Goal: Task Accomplishment & Management: Manage account settings

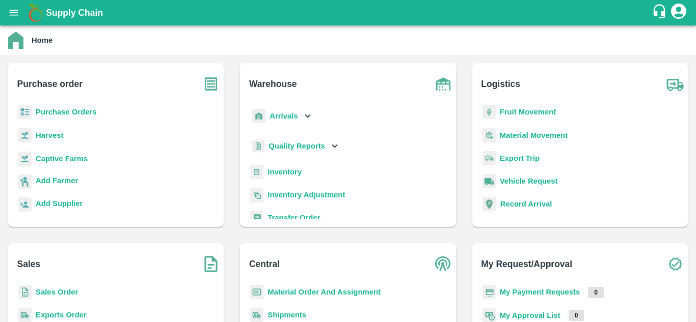
click at [53, 114] on b "Purchase Orders" at bounding box center [66, 112] width 61 height 8
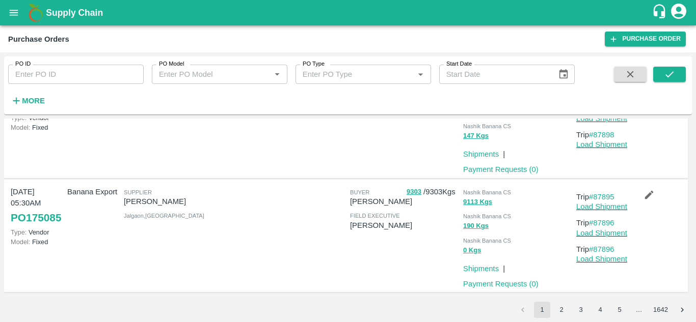
scroll to position [940, 0]
click at [561, 313] on button "2" at bounding box center [561, 310] width 16 height 16
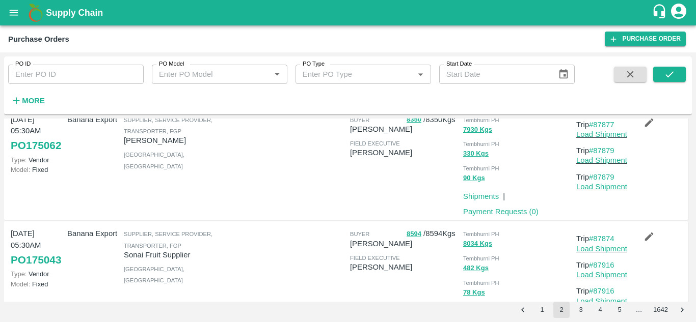
scroll to position [939, 0]
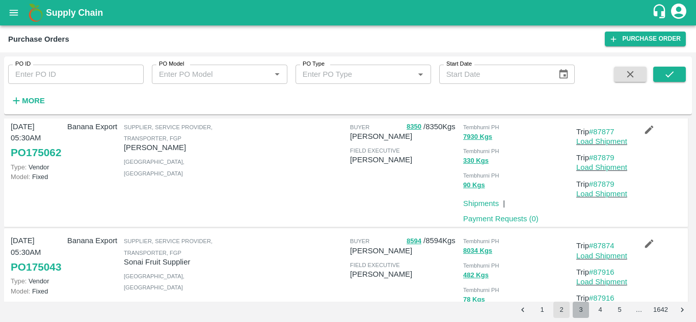
click at [579, 310] on button "3" at bounding box center [581, 310] width 16 height 16
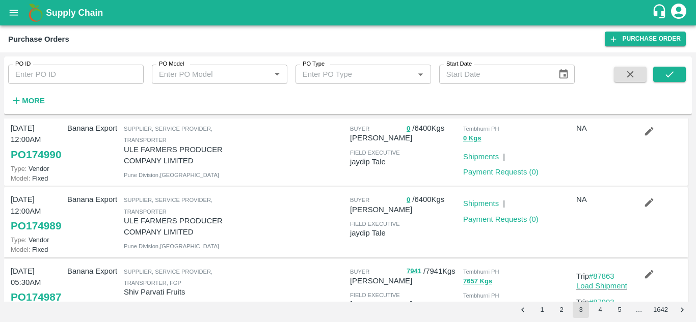
scroll to position [675, 0]
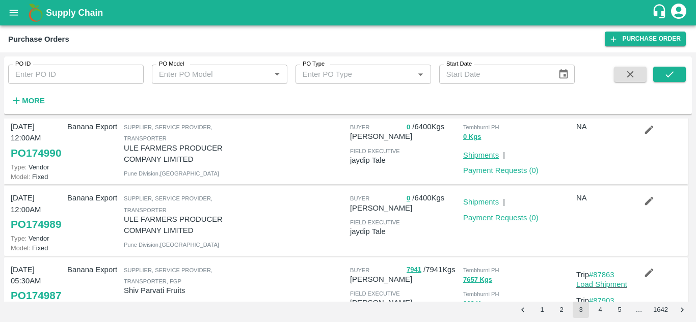
click at [478, 159] on link "Shipments" at bounding box center [481, 155] width 36 height 8
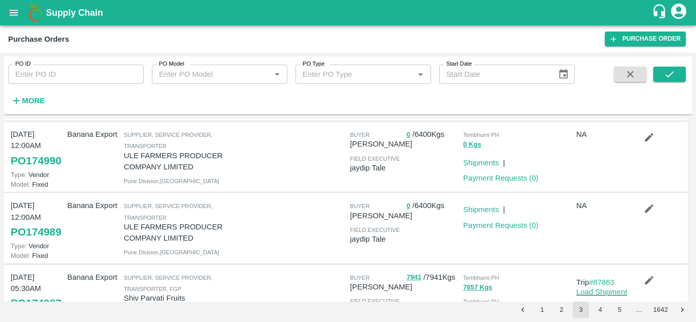
scroll to position [667, 0]
click at [490, 214] on link "Shipments" at bounding box center [481, 210] width 36 height 8
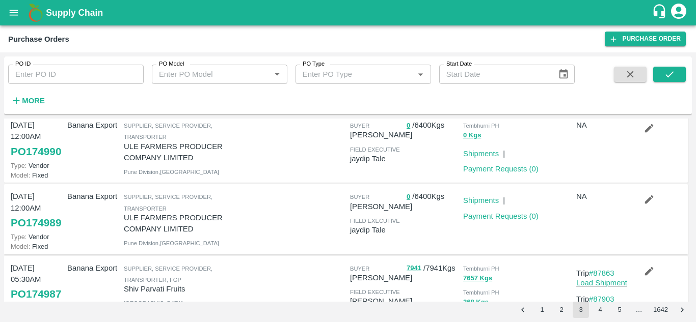
scroll to position [678, 0]
click at [474, 204] on link "Shipments" at bounding box center [481, 200] width 36 height 8
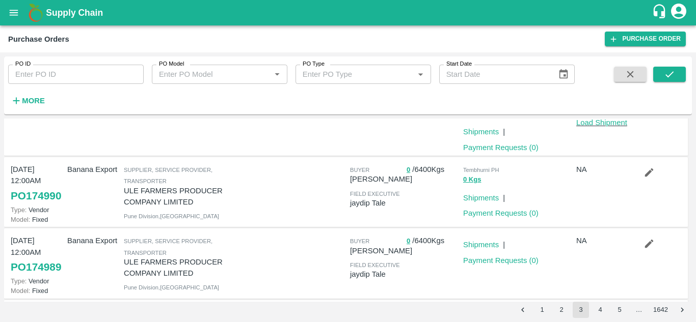
scroll to position [631, 0]
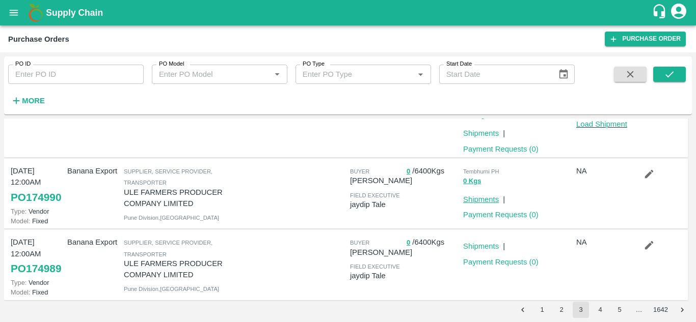
click at [483, 204] on link "Shipments" at bounding box center [481, 200] width 36 height 8
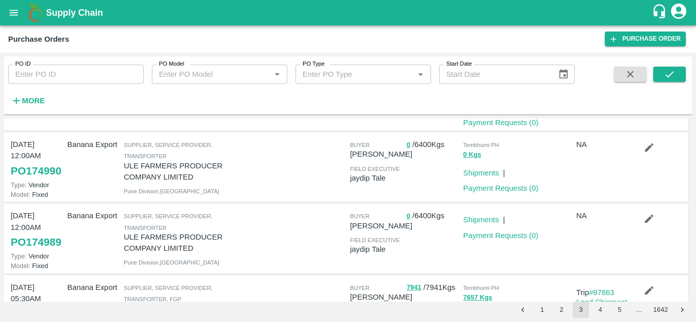
scroll to position [644, 0]
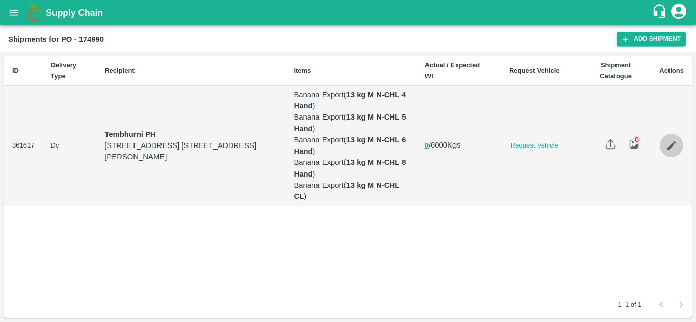
click at [670, 146] on icon "Edit" at bounding box center [671, 146] width 9 height 9
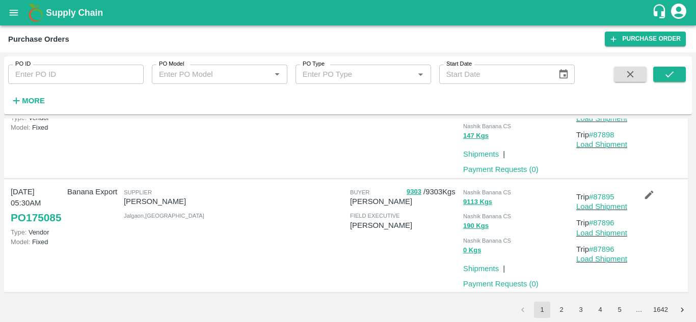
scroll to position [940, 0]
click at [561, 309] on button "2" at bounding box center [561, 310] width 16 height 16
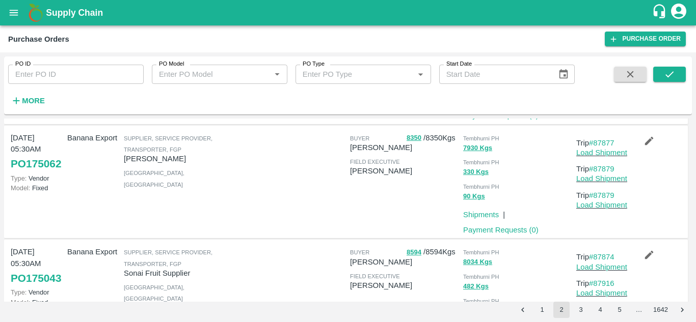
scroll to position [990, 0]
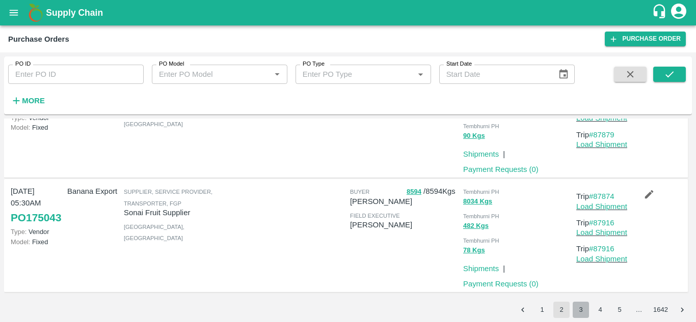
click at [578, 311] on button "3" at bounding box center [581, 310] width 16 height 16
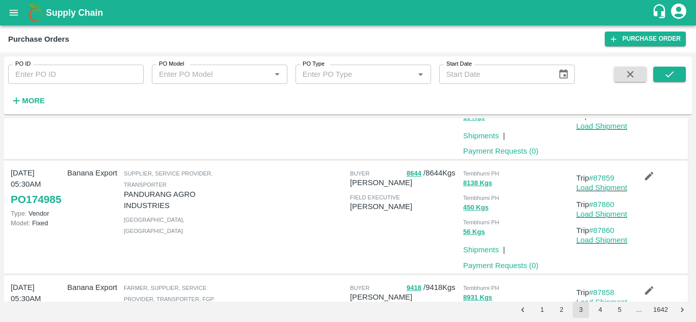
scroll to position [940, 0]
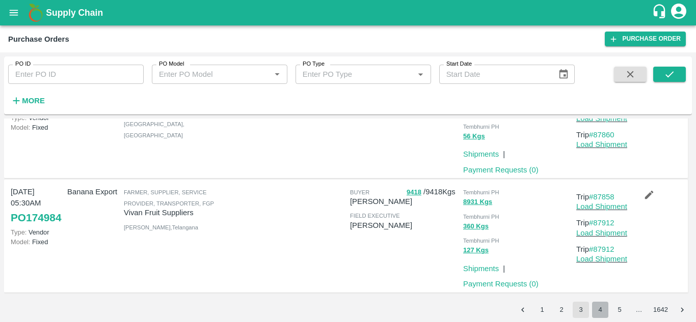
click at [602, 311] on button "4" at bounding box center [600, 310] width 16 height 16
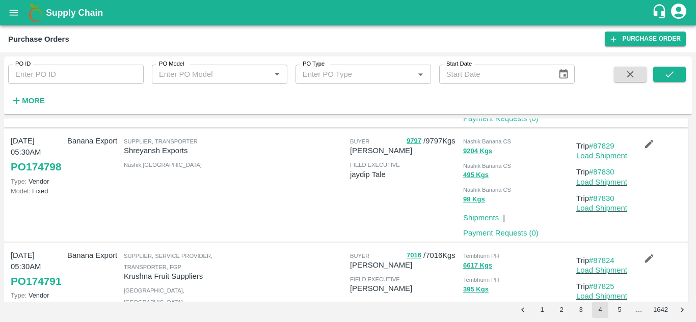
scroll to position [354, 0]
click at [620, 309] on button "5" at bounding box center [619, 310] width 16 height 16
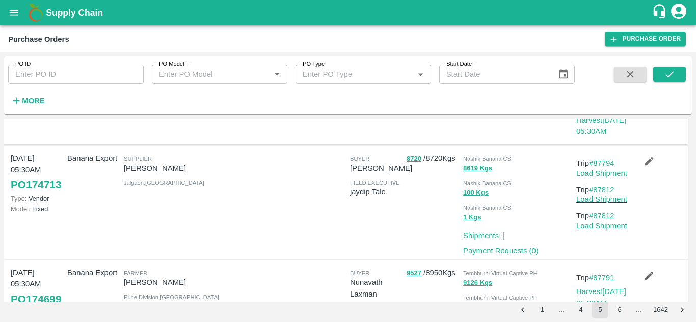
scroll to position [1042, 0]
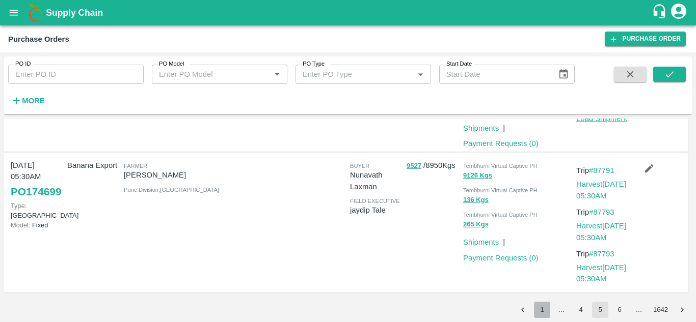
click at [544, 312] on button "1" at bounding box center [542, 310] width 16 height 16
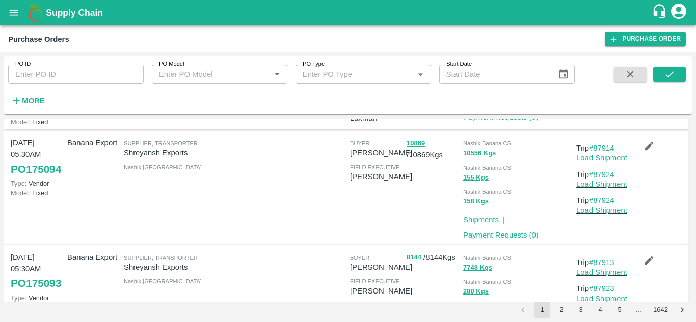
scroll to position [0, 0]
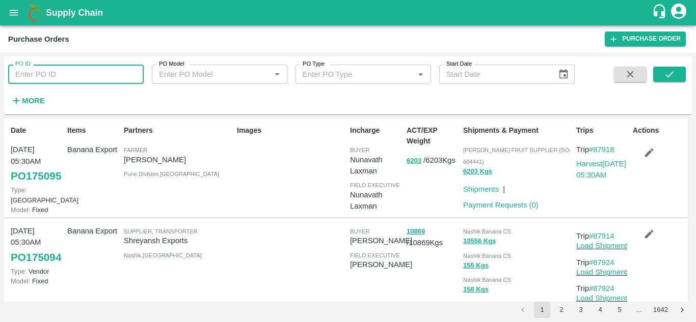
click at [21, 80] on input "PO ID" at bounding box center [76, 74] width 136 height 19
type input "174990"
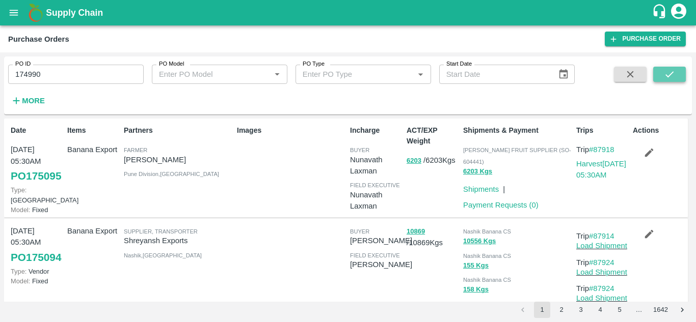
click at [664, 73] on icon "submit" at bounding box center [669, 74] width 11 height 11
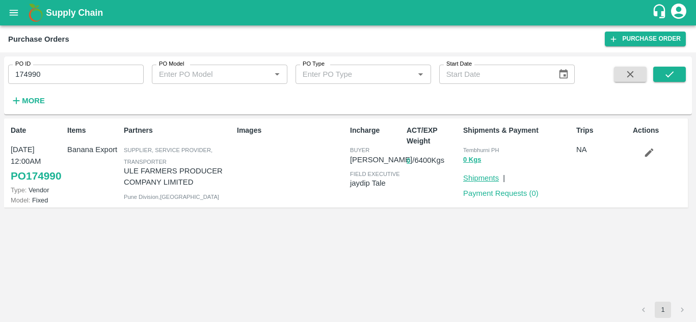
click at [488, 179] on link "Shipments" at bounding box center [481, 178] width 36 height 8
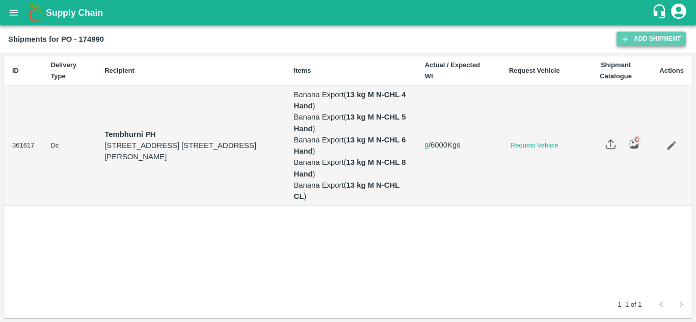
click at [659, 40] on link "Add Shipment" at bounding box center [650, 39] width 69 height 15
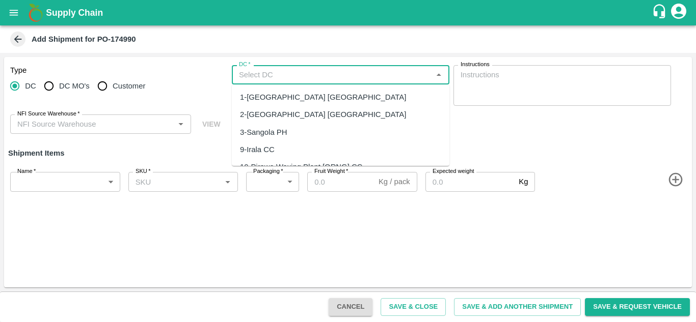
click at [259, 79] on input "DC   *" at bounding box center [332, 74] width 195 height 13
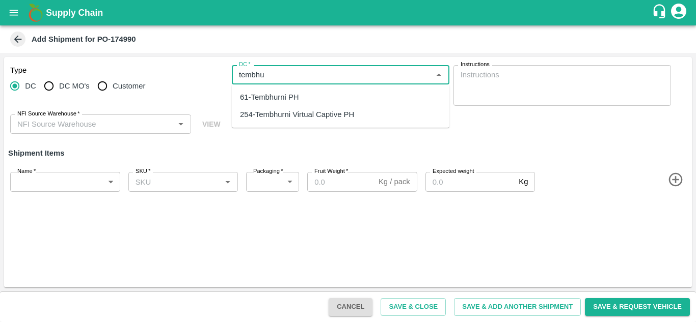
click at [277, 102] on div "61-Tembhurni PH" at bounding box center [269, 97] width 59 height 11
type input "61-Tembhurni PH"
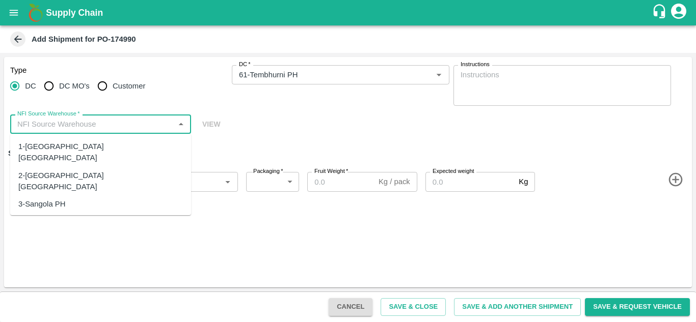
click at [103, 127] on input "NFI Source Warehouse   *" at bounding box center [92, 124] width 158 height 13
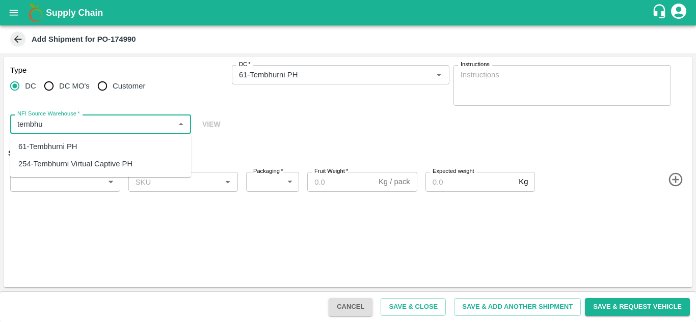
click at [57, 151] on div "61-Tembhurni PH" at bounding box center [47, 146] width 59 height 11
type input "61-Tembhurni PH"
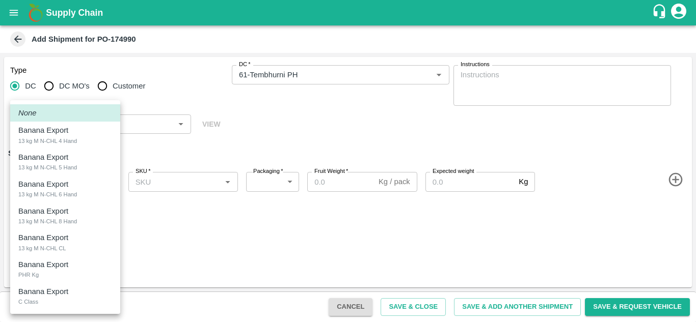
click at [69, 183] on body "Supply Chain Add Shipment for PO-174990 Type DC DC MO's Customer DC   * DC   * …" at bounding box center [348, 161] width 696 height 322
click at [50, 272] on div "Banana Export PHR Kg" at bounding box center [65, 269] width 94 height 21
type input "2009356"
type input "258"
type input "100"
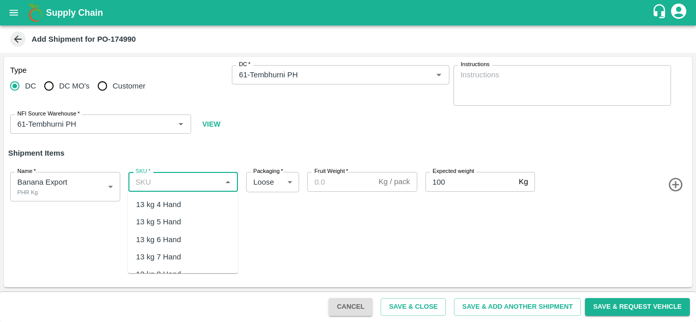
click at [164, 186] on input "SKU   *" at bounding box center [174, 181] width 87 height 13
click at [151, 210] on div "PHR Kg" at bounding box center [150, 204] width 28 height 11
type input "PHR Kg"
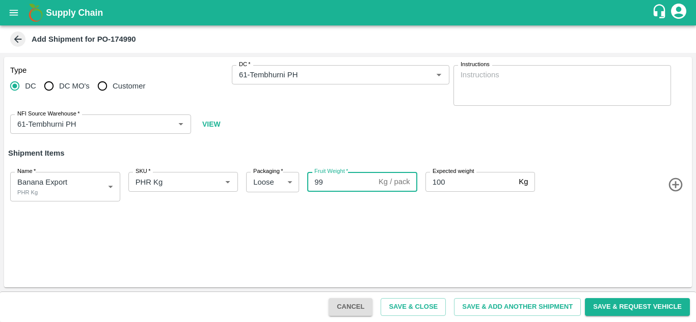
type input "99"
click at [395, 239] on div "Type DC DC MO's Customer DC   * DC   * Instructions x Instructions NFI Source W…" at bounding box center [348, 172] width 688 height 231
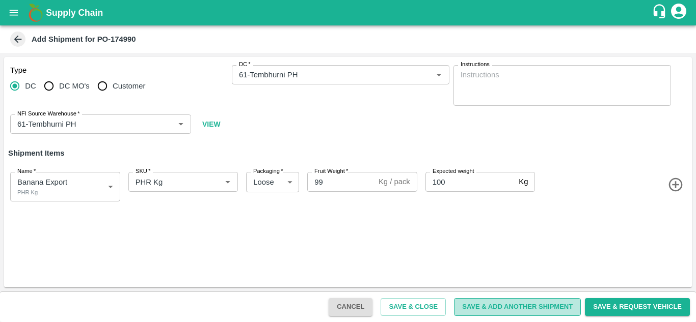
click at [494, 306] on button "Save & Add Another Shipment" at bounding box center [517, 308] width 127 height 18
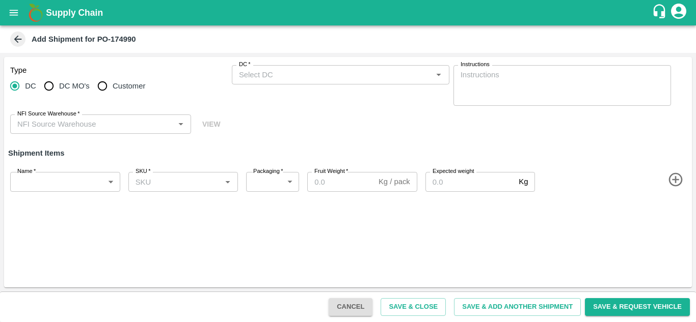
click at [262, 67] on div "DC   *" at bounding box center [341, 74] width 218 height 19
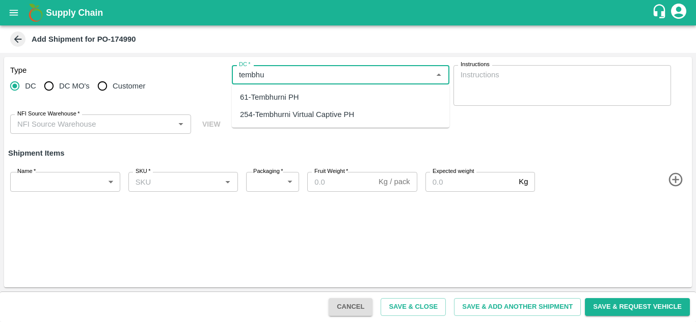
click at [276, 96] on div "61-Tembhurni PH" at bounding box center [269, 97] width 59 height 11
type input "61-Tembhurni PH"
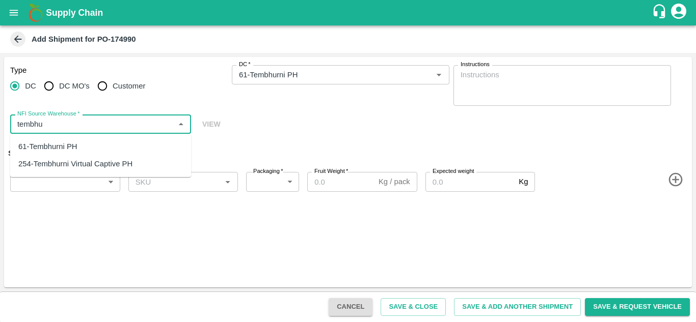
click at [77, 146] on div "61-Tembhurni PH" at bounding box center [100, 146] width 181 height 17
type input "61-Tembhurni PH"
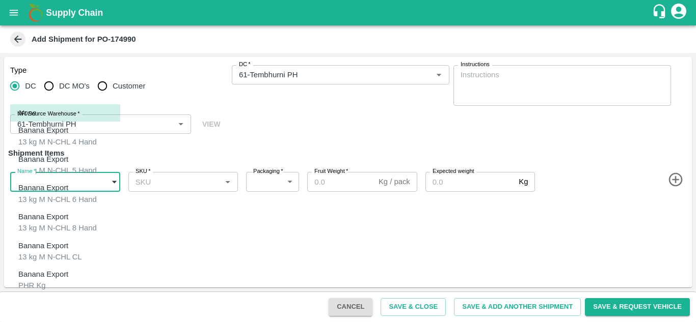
click at [71, 181] on body "Supply Chain Add Shipment for PO-174990 Type DC DC MO's Customer DC   * DC   * …" at bounding box center [348, 161] width 696 height 322
click at [49, 298] on p "Banana Export" at bounding box center [43, 303] width 50 height 11
type input "2009357"
type input "258"
type input "300"
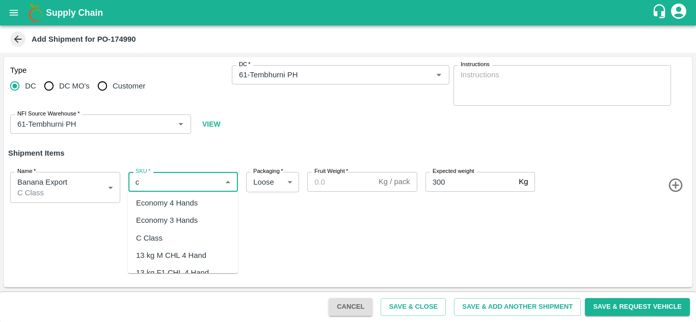
scroll to position [72, 0]
click at [141, 240] on div "C Class" at bounding box center [149, 237] width 26 height 11
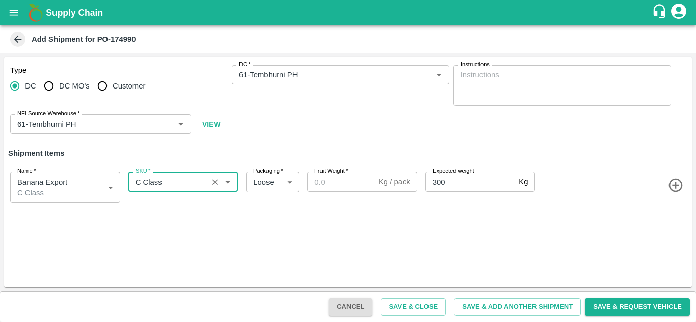
type input "C Class"
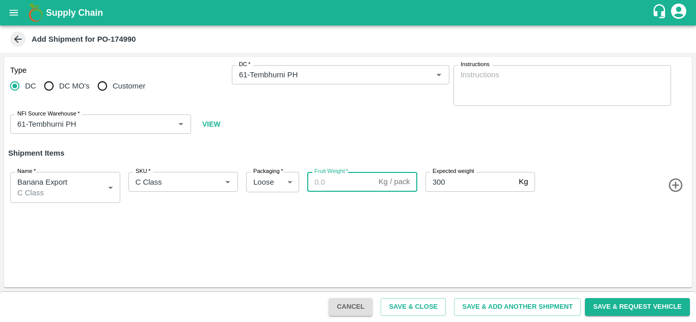
click at [323, 181] on input "Fruit Weight   *" at bounding box center [340, 181] width 67 height 19
type input "180"
click at [416, 236] on div "Type DC DC MO's Customer DC   * DC   * Instructions x Instructions NFI Source W…" at bounding box center [348, 172] width 688 height 231
click at [417, 307] on button "Save & Close" at bounding box center [413, 308] width 65 height 18
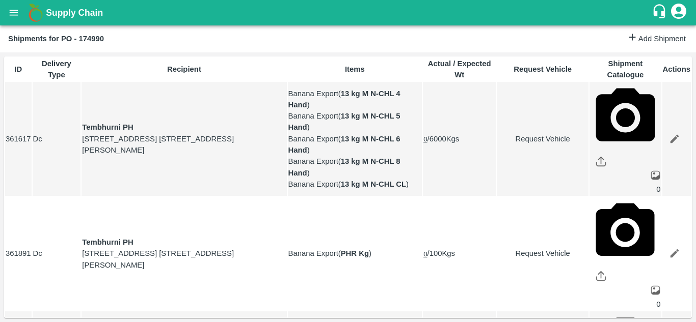
scroll to position [18, 0]
click at [16, 12] on icon "open drawer" at bounding box center [13, 12] width 11 height 11
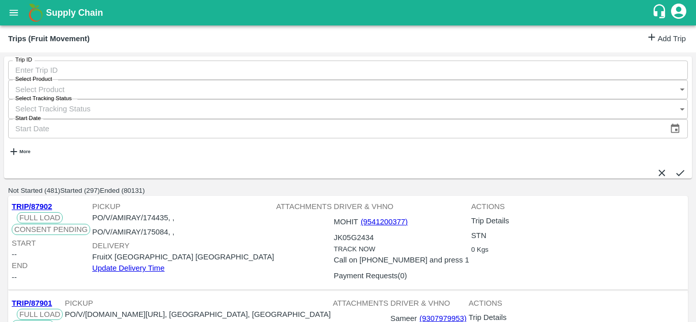
click at [664, 41] on link "Add Trip" at bounding box center [666, 39] width 40 height 15
click at [663, 43] on link "Add Trip" at bounding box center [666, 39] width 40 height 15
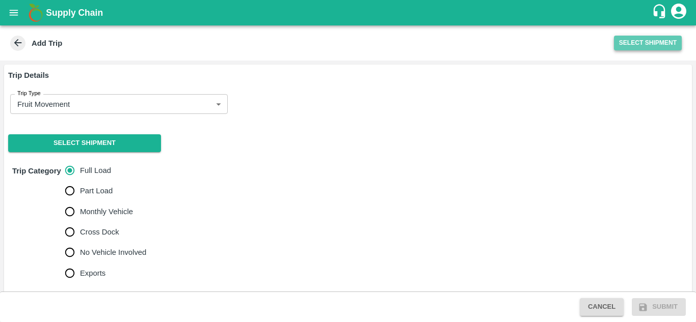
click at [658, 42] on button "Select Shipment" at bounding box center [648, 43] width 68 height 15
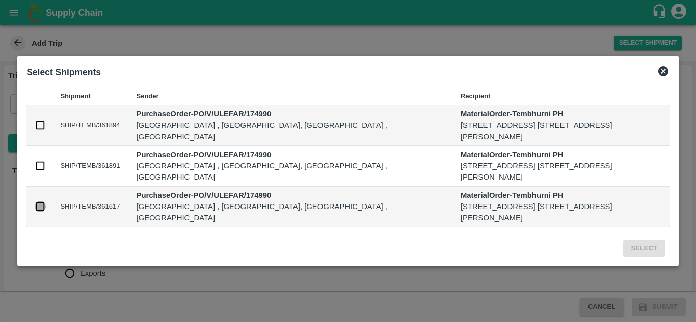
click at [42, 206] on input "checkbox" at bounding box center [40, 206] width 11 height 11
checkbox input "true"
click at [655, 248] on button "Select" at bounding box center [644, 249] width 42 height 18
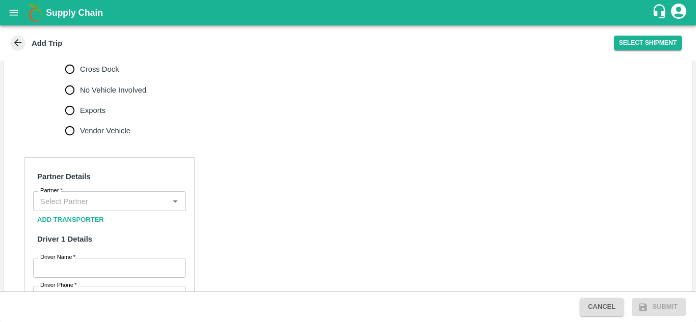
scroll to position [386, 0]
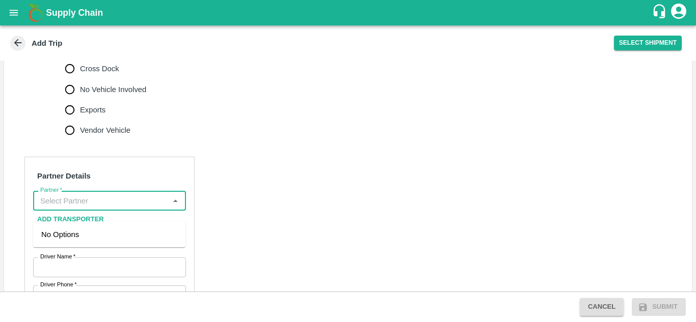
click at [96, 207] on input "Partner   *" at bounding box center [101, 200] width 130 height 13
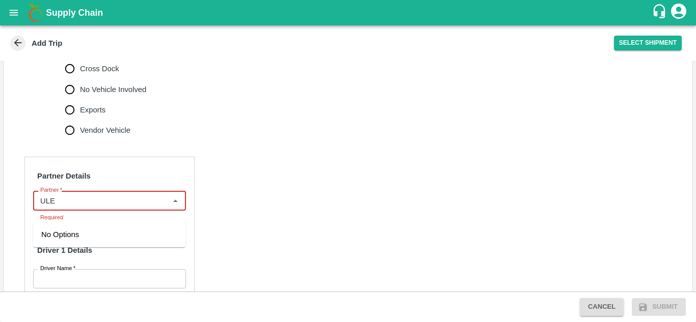
type input "ULE"
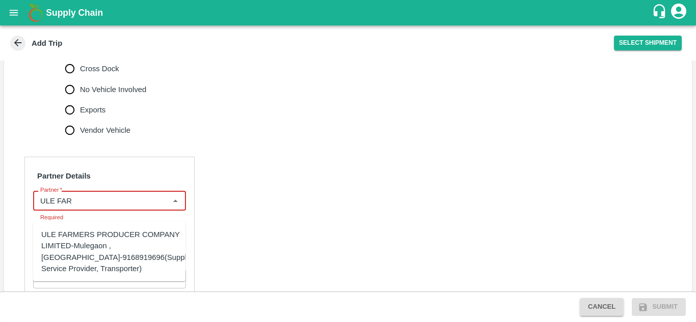
click at [90, 248] on div "ULE FARMERS PRODUCER COMPANY LIMITED-Mulegaon , [GEOGRAPHIC_DATA]-9168919696(Su…" at bounding box center [118, 251] width 155 height 45
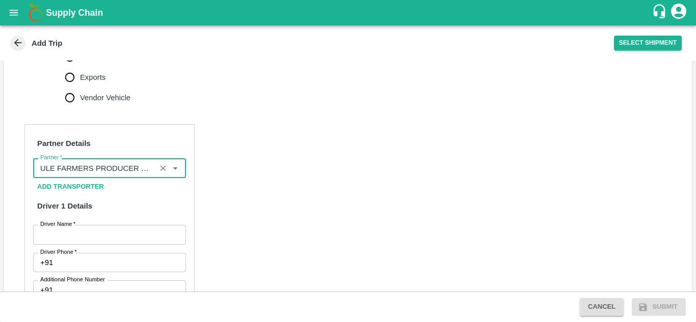
scroll to position [421, 0]
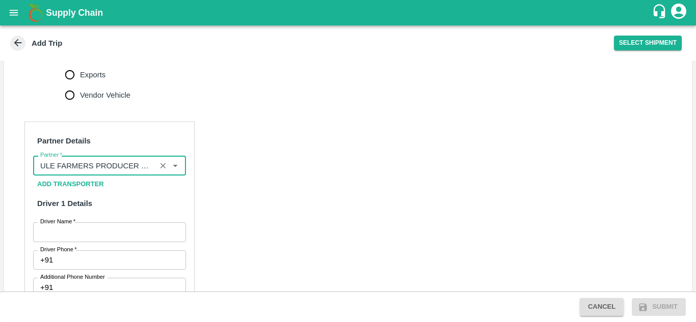
type input "ULE FARMERS PRODUCER COMPANY LIMITED-Mulegaon , [GEOGRAPHIC_DATA]-9168919696(Su…"
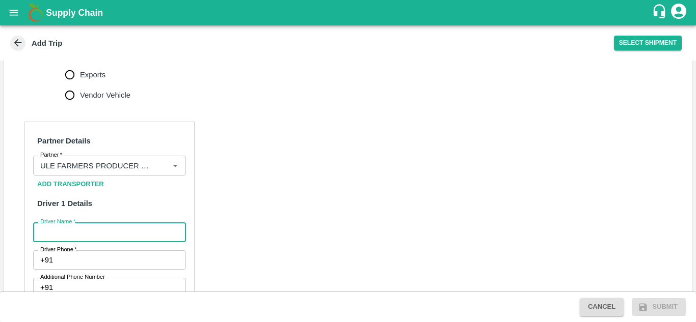
click at [63, 242] on input "Driver Name   *" at bounding box center [109, 232] width 153 height 19
type input "s"
type input "Sagar"
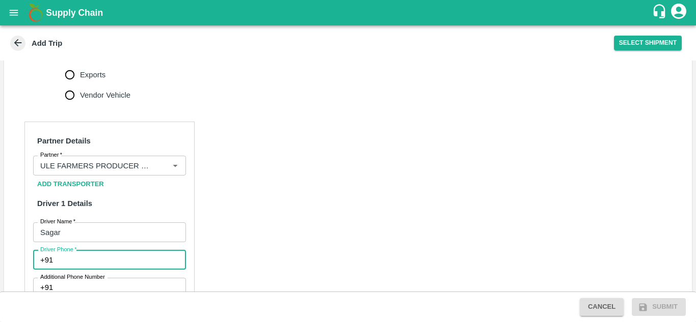
click at [78, 270] on input "Driver Phone   *" at bounding box center [121, 260] width 128 height 19
type input "9067447134"
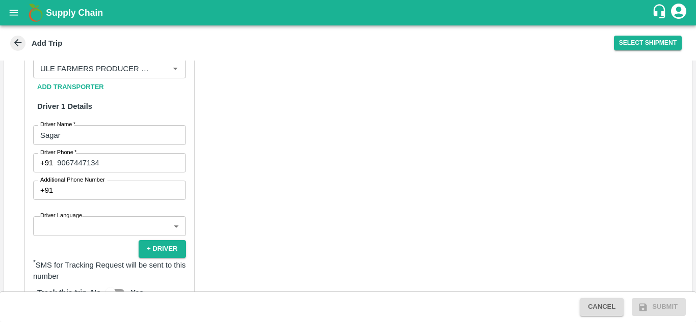
scroll to position [522, 0]
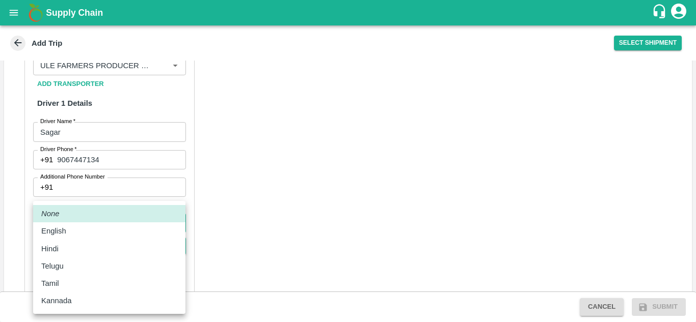
click at [66, 237] on body "Supply Chain Add Trip Select Shipment Trip Details Trip Type Fruit Movement 1 T…" at bounding box center [348, 161] width 696 height 322
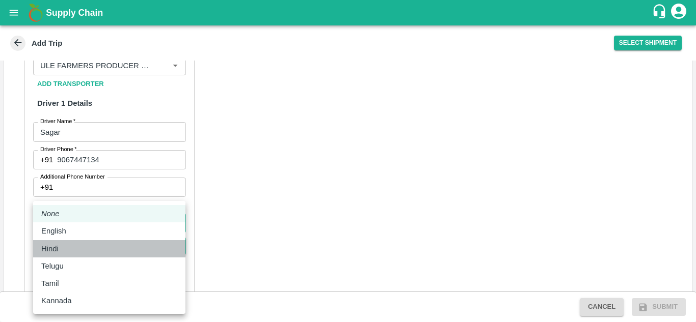
click at [62, 251] on div "Hindi" at bounding box center [52, 249] width 22 height 11
type input "hi"
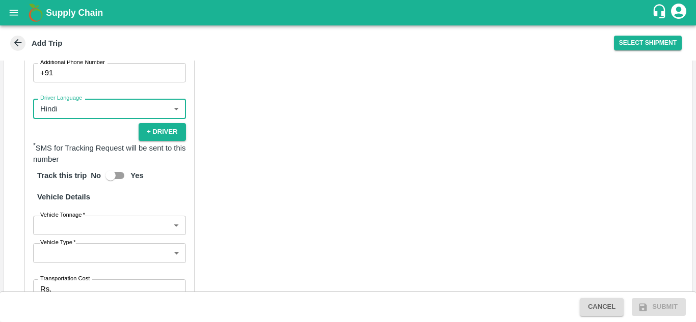
scroll to position [637, 0]
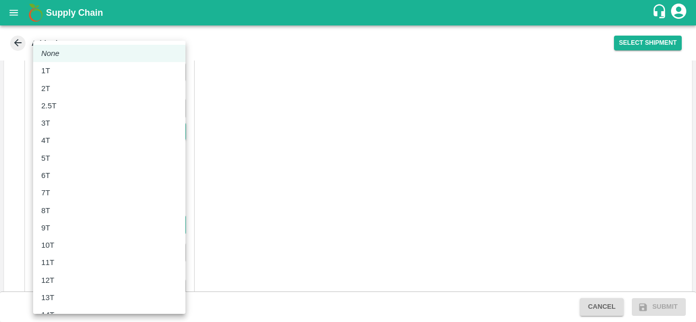
click at [101, 239] on body "Supply Chain Add Trip Select Shipment Trip Details Trip Type Fruit Movement 1 T…" at bounding box center [348, 161] width 696 height 322
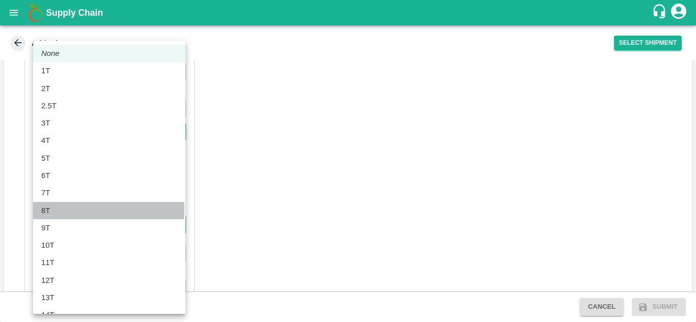
click at [65, 209] on div "8T" at bounding box center [109, 210] width 136 height 11
type input "8000"
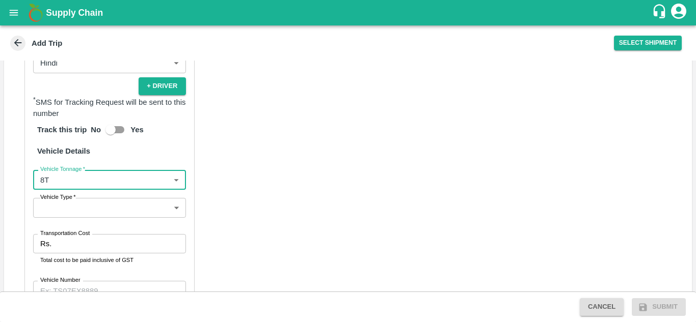
scroll to position [694, 0]
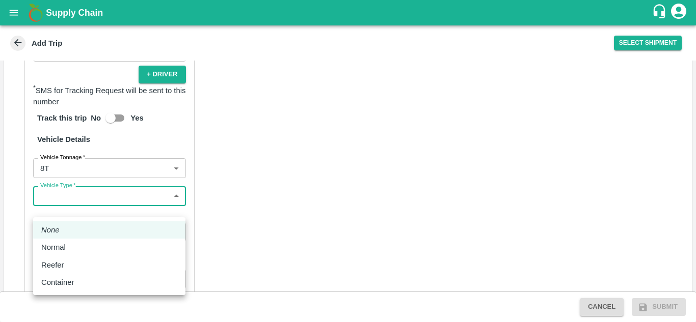
click at [109, 210] on body "Supply Chain Add Trip Select Shipment Trip Details Trip Type Fruit Movement 1 T…" at bounding box center [348, 161] width 696 height 322
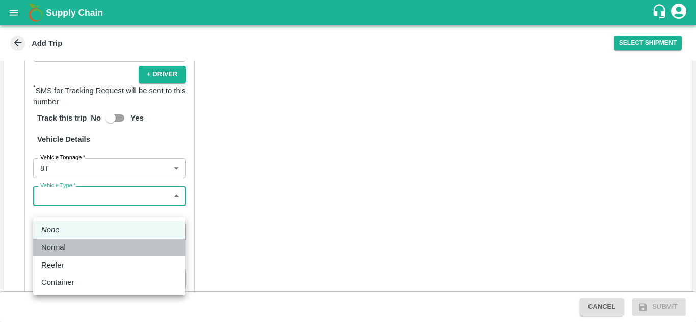
click at [59, 249] on p "Normal" at bounding box center [53, 247] width 24 height 11
type input "Normal"
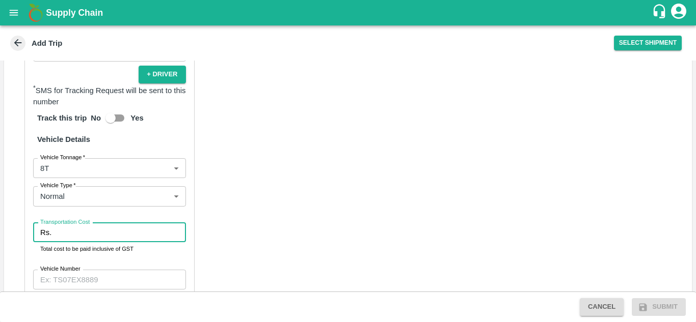
click at [87, 242] on input "Transportation Cost" at bounding box center [121, 232] width 130 height 19
type input "5000"
click at [473, 105] on div "Partner Details Partner   * Partner Add Transporter Driver 1 Details Driver Nam…" at bounding box center [348, 93] width 688 height 513
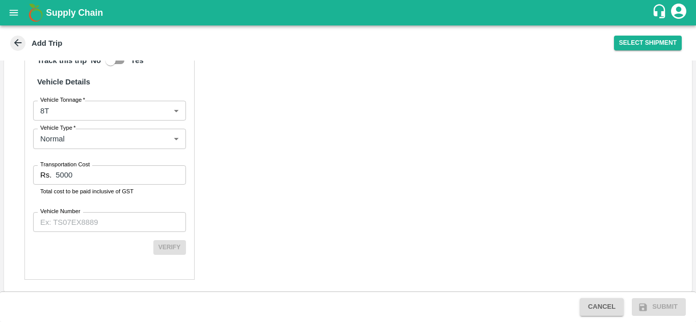
scroll to position [767, 0]
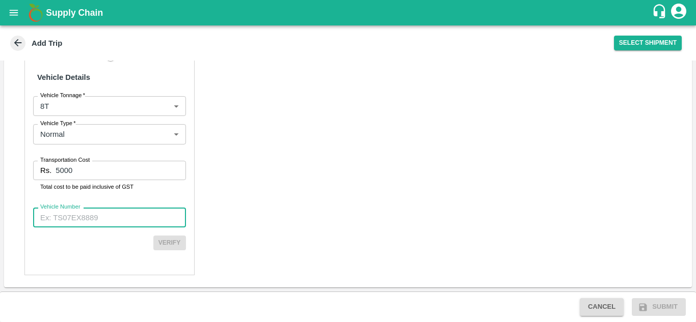
click at [71, 214] on input "Vehicle Number" at bounding box center [109, 217] width 153 height 19
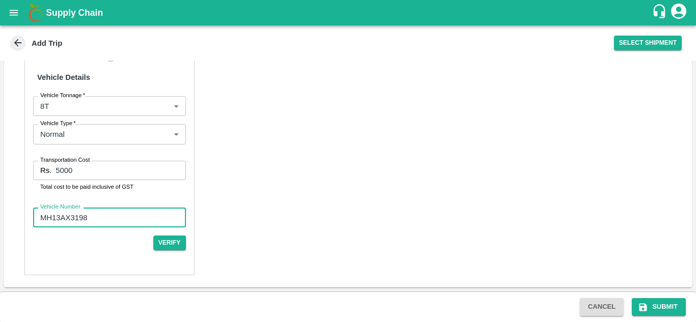
type input "MH13AX3198"
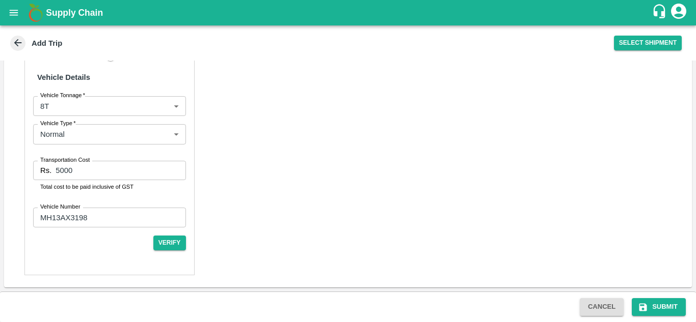
click at [390, 232] on div "Partner Details Partner   * Partner Add Transporter Driver 1 Details Driver Nam…" at bounding box center [348, 31] width 688 height 513
click at [168, 240] on button "Verify" at bounding box center [169, 243] width 33 height 15
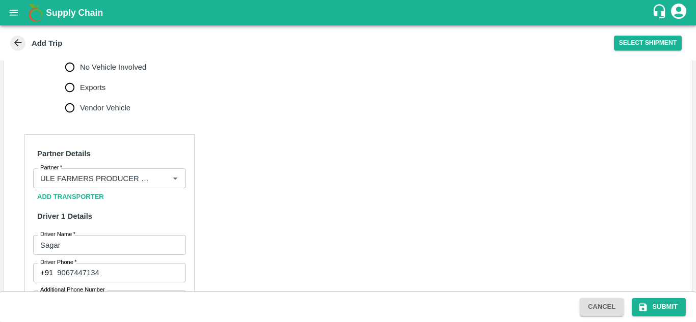
scroll to position [408, 0]
click at [669, 309] on button "Submit" at bounding box center [659, 308] width 54 height 18
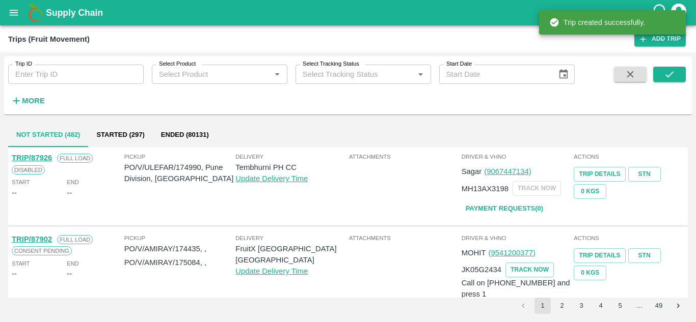
click at [673, 35] on div "Trip created successfully." at bounding box center [612, 22] width 147 height 31
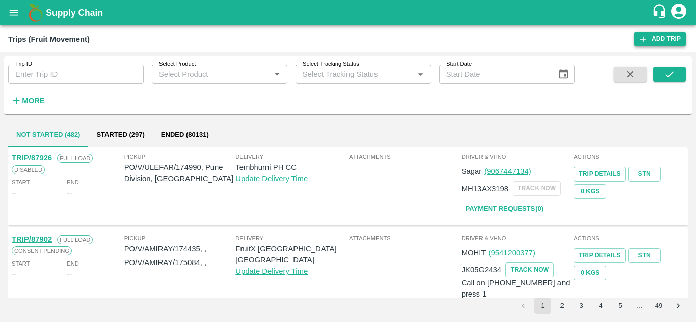
click at [657, 37] on link "Add Trip" at bounding box center [659, 39] width 51 height 15
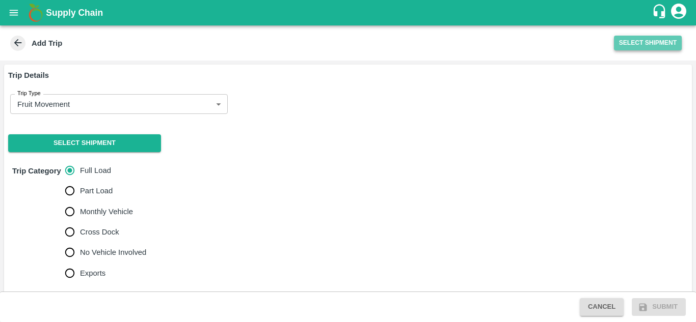
click at [646, 45] on button "Select Shipment" at bounding box center [648, 43] width 68 height 15
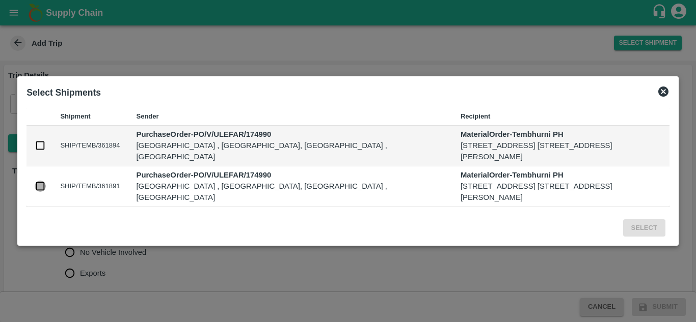
click at [37, 191] on input "checkbox" at bounding box center [40, 186] width 11 height 11
checkbox input "true"
click at [40, 147] on input "checkbox" at bounding box center [40, 145] width 11 height 11
checkbox input "true"
click at [642, 227] on button "Select" at bounding box center [644, 229] width 42 height 18
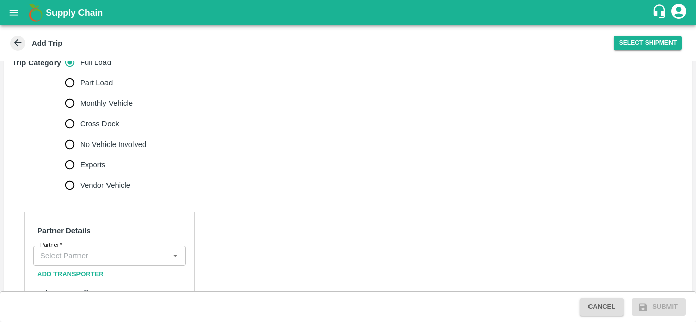
scroll to position [331, 0]
click at [71, 155] on input "No Vehicle Involved" at bounding box center [70, 145] width 20 height 20
radio input "true"
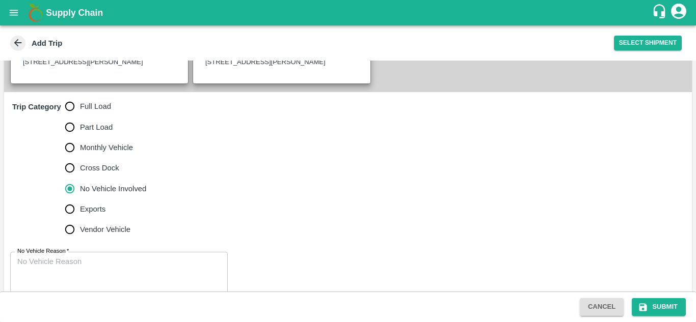
scroll to position [312, 0]
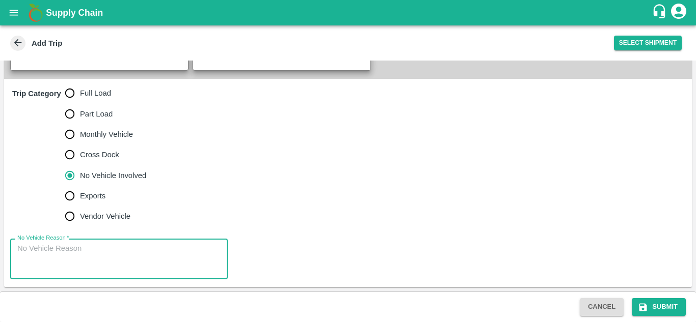
click at [38, 255] on textarea "No Vehicle Reason   *" at bounding box center [118, 260] width 203 height 32
type textarea "f"
type textarea "Field Dump"
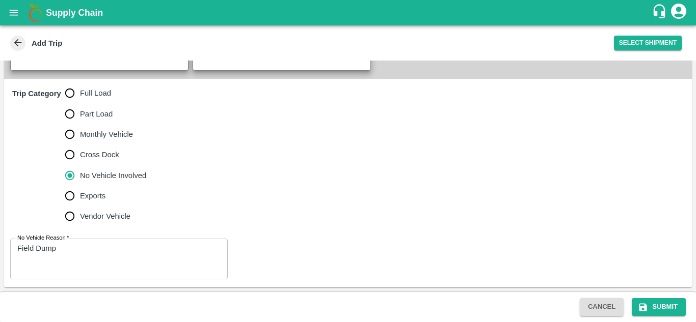
click at [282, 203] on div "Trip Category Full Load Part Load Monthly Vehicle Cross Dock No Vehicle Involve…" at bounding box center [348, 155] width 688 height 152
click at [670, 308] on button "Submit" at bounding box center [659, 308] width 54 height 18
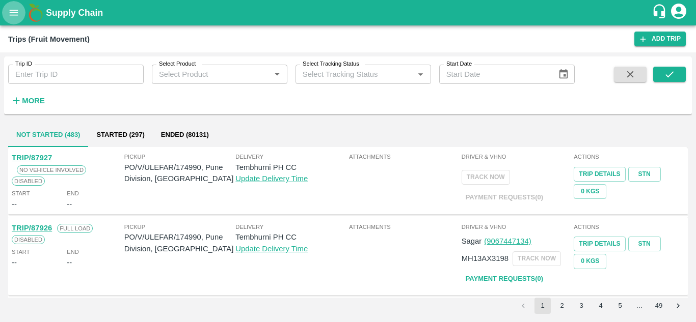
click at [11, 10] on icon "open drawer" at bounding box center [13, 12] width 11 height 11
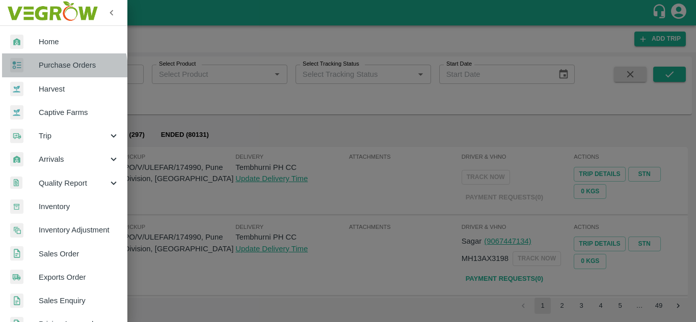
click at [60, 69] on span "Purchase Orders" at bounding box center [79, 65] width 80 height 11
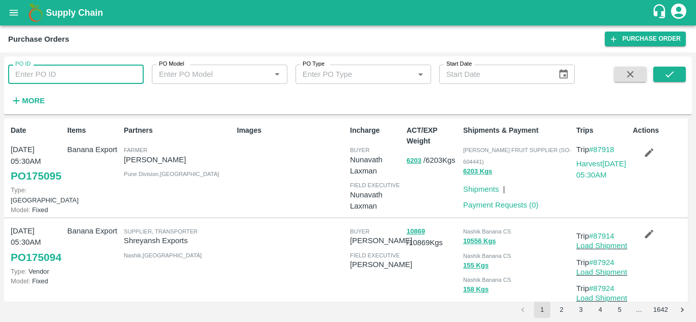
click at [34, 79] on input "PO ID" at bounding box center [76, 74] width 136 height 19
type input "174990"
click at [681, 77] on button "submit" at bounding box center [669, 74] width 33 height 15
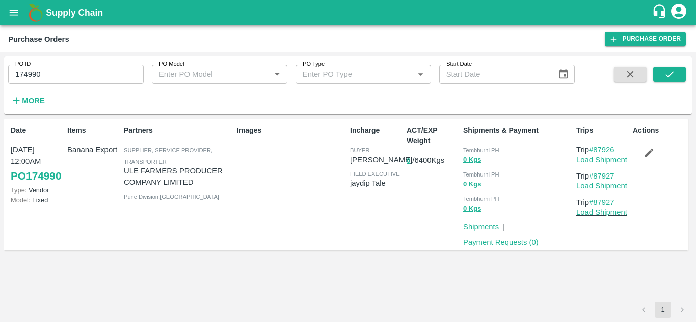
click at [605, 158] on link "Load Shipment" at bounding box center [601, 160] width 51 height 8
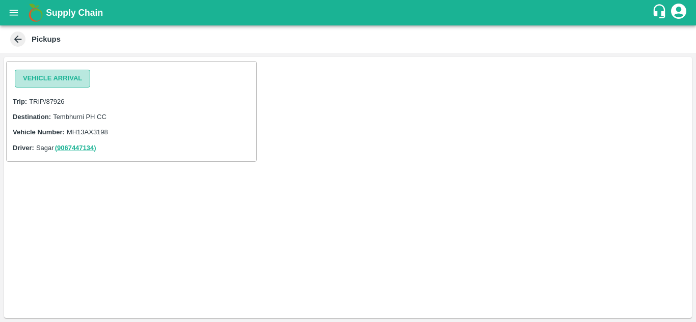
click at [72, 76] on button "Vehicle Arrival" at bounding box center [52, 79] width 75 height 18
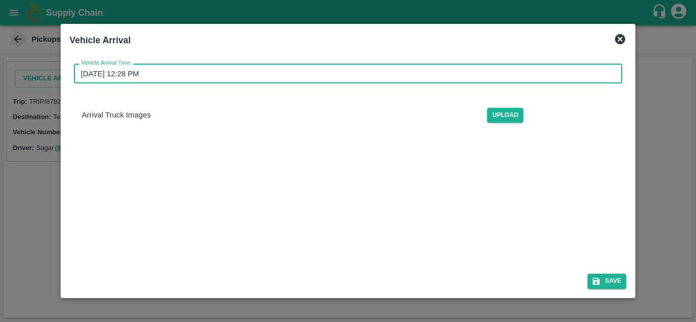
click at [116, 68] on input "11/09/2025 12:28 PM" at bounding box center [345, 73] width 542 height 19
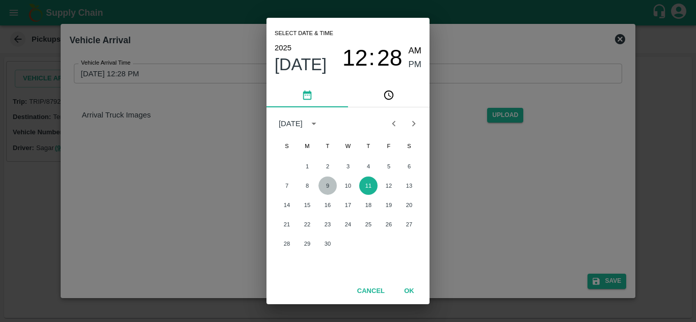
click at [329, 185] on button "9" at bounding box center [327, 186] width 18 height 18
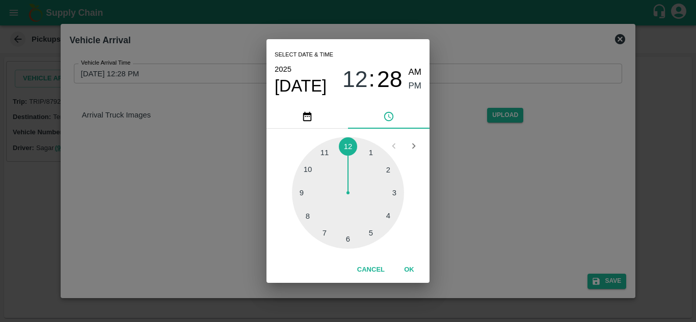
click at [308, 167] on div at bounding box center [348, 193] width 112 height 112
click at [348, 147] on div at bounding box center [348, 193] width 112 height 112
click at [415, 73] on span "AM" at bounding box center [415, 73] width 13 height 14
type input "09/09/2025 10:00 AM"
click at [412, 273] on button "OK" at bounding box center [409, 270] width 33 height 18
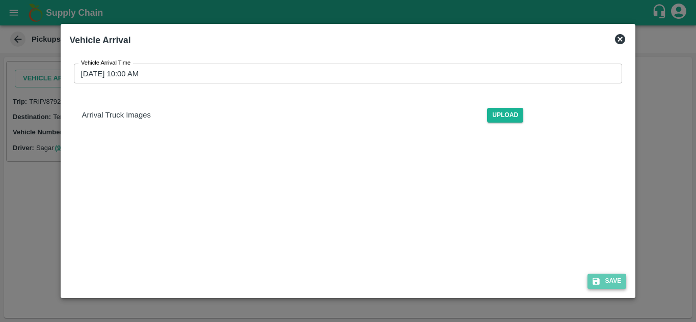
click at [608, 282] on button "Save" at bounding box center [606, 281] width 39 height 15
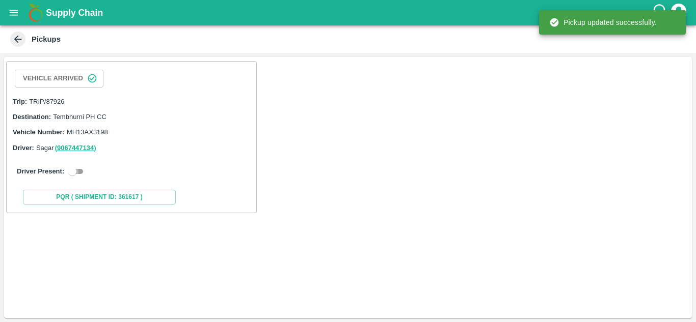
click at [80, 174] on input "checkbox" at bounding box center [72, 172] width 37 height 12
checkbox input "true"
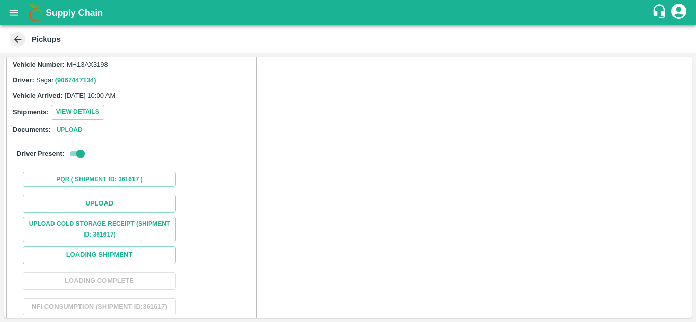
scroll to position [71, 0]
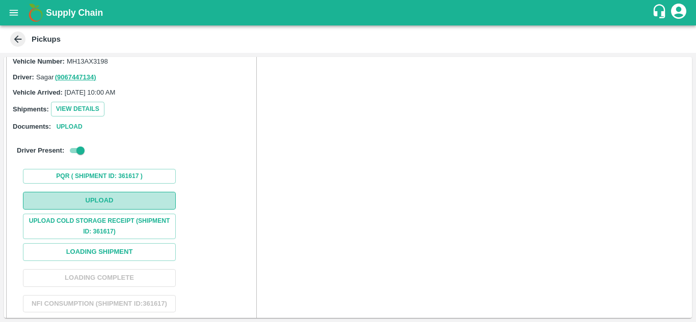
click at [116, 195] on button "Upload" at bounding box center [99, 201] width 153 height 18
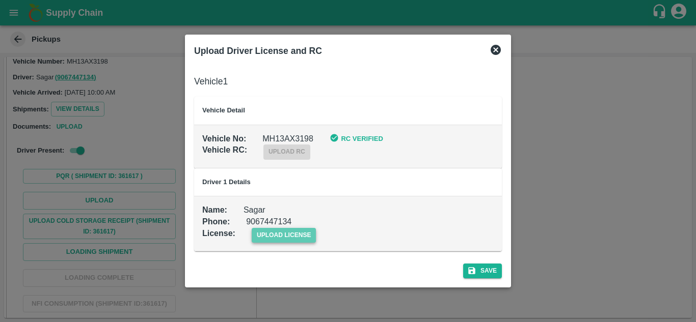
click at [294, 231] on span "upload license" at bounding box center [284, 235] width 65 height 15
click at [0, 0] on input "upload license" at bounding box center [0, 0] width 0 height 0
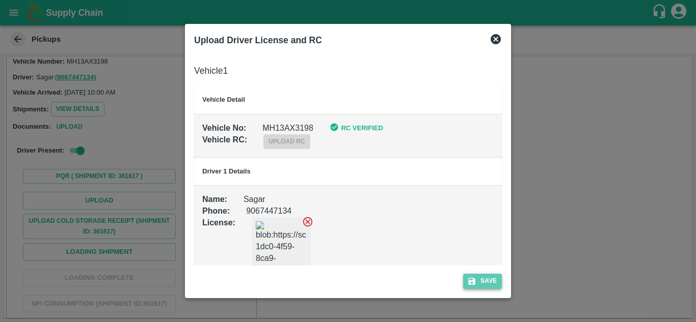
click at [491, 280] on button "Save" at bounding box center [482, 281] width 39 height 15
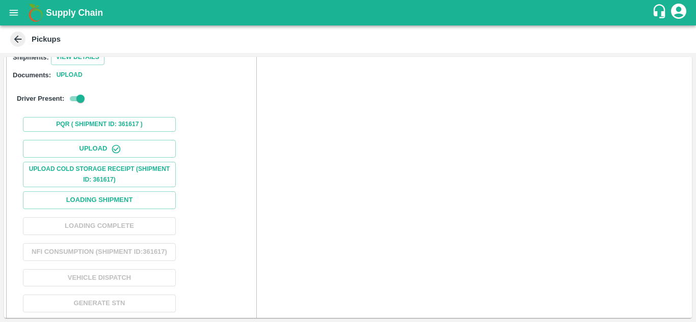
scroll to position [157, 0]
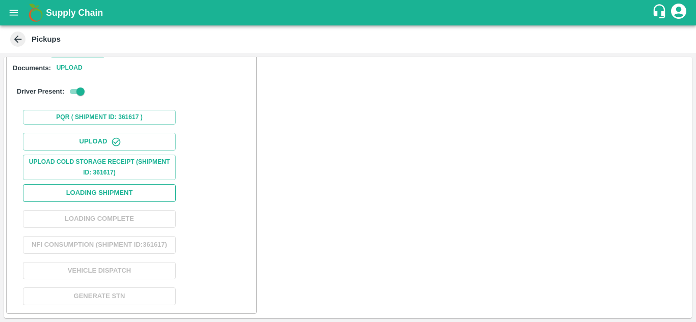
click at [101, 184] on button "Loading Shipment" at bounding box center [99, 193] width 153 height 18
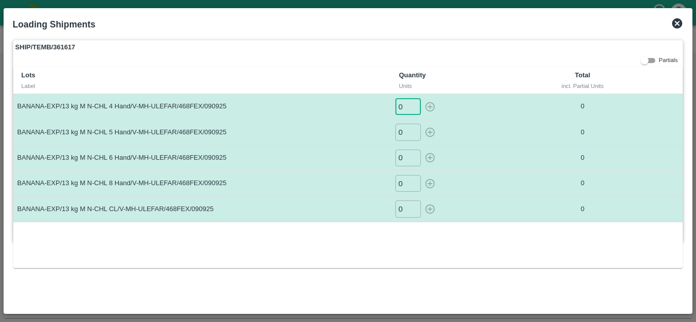
click at [402, 105] on input "0" at bounding box center [407, 106] width 25 height 17
type input "5"
click at [422, 98] on button "button" at bounding box center [430, 106] width 16 height 17
type input "0"
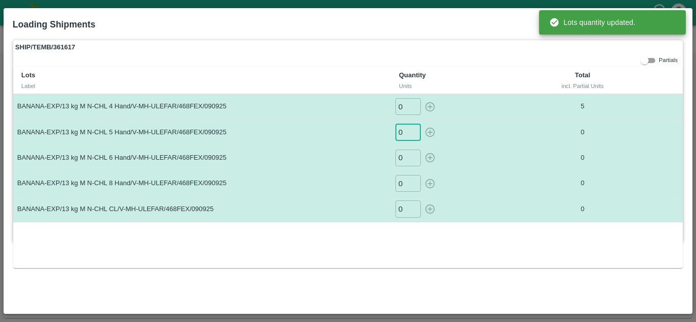
click at [412, 137] on input "0" at bounding box center [407, 132] width 25 height 17
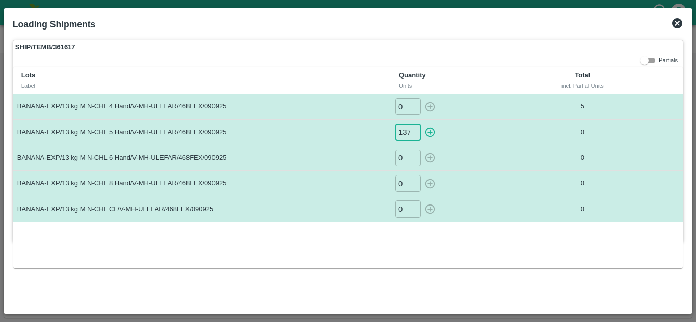
scroll to position [0, 1]
type input "137"
click at [422, 124] on button "button" at bounding box center [430, 132] width 16 height 17
type input "0"
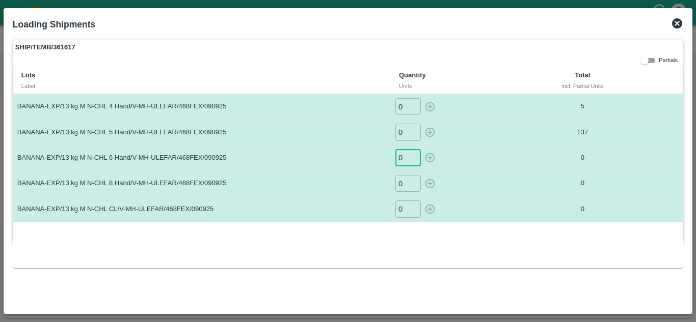
click at [403, 156] on input "0" at bounding box center [407, 158] width 25 height 17
type input "259"
click at [422, 150] on button "button" at bounding box center [430, 158] width 16 height 17
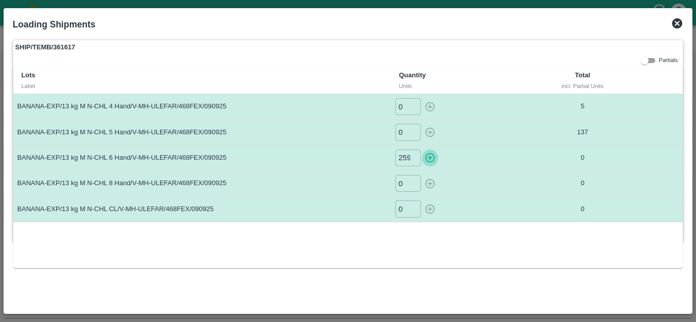
type input "0"
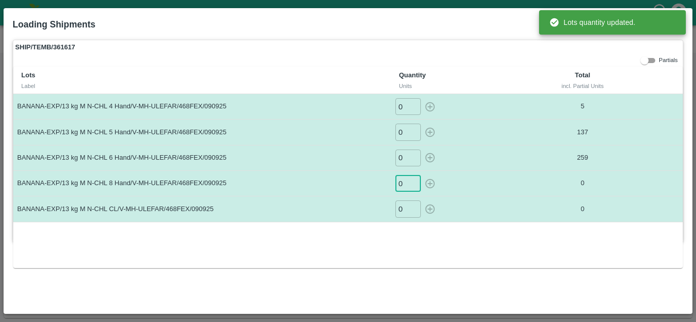
click at [404, 188] on input "0" at bounding box center [407, 183] width 25 height 17
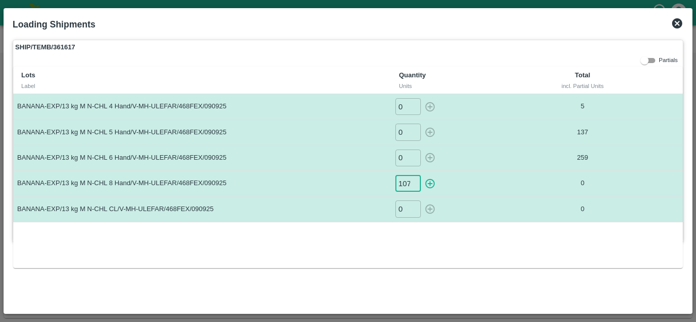
scroll to position [0, 1]
type input "107"
click at [422, 175] on button "button" at bounding box center [430, 183] width 16 height 17
type input "0"
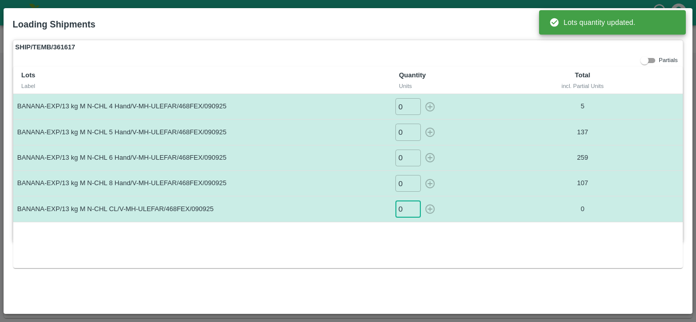
click at [404, 210] on input "0" at bounding box center [407, 209] width 25 height 17
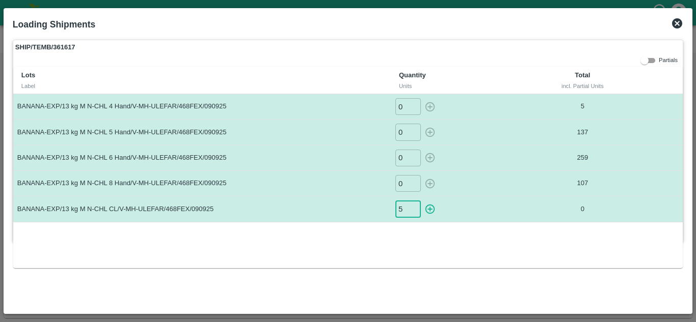
type input "5"
click at [422, 201] on button "button" at bounding box center [430, 209] width 16 height 17
type input "0"
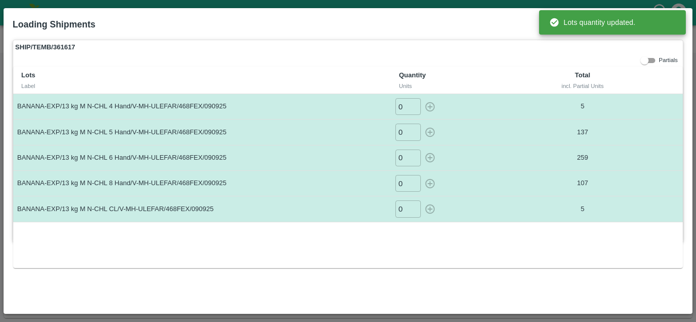
click at [367, 261] on div "Lots Label Quantity Units Total incl. Partial Units BANANA-EXP/13 kg M N-CHL 4 …" at bounding box center [347, 167] width 669 height 201
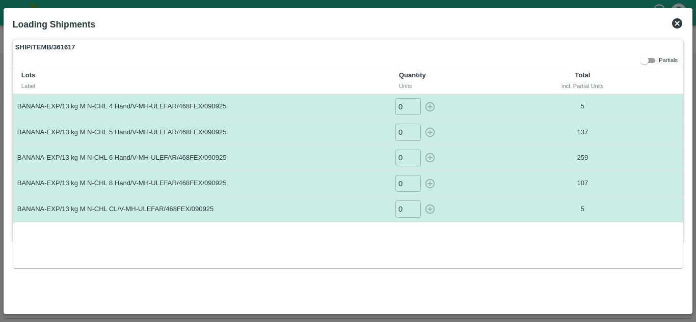
click at [675, 22] on icon at bounding box center [677, 23] width 12 height 12
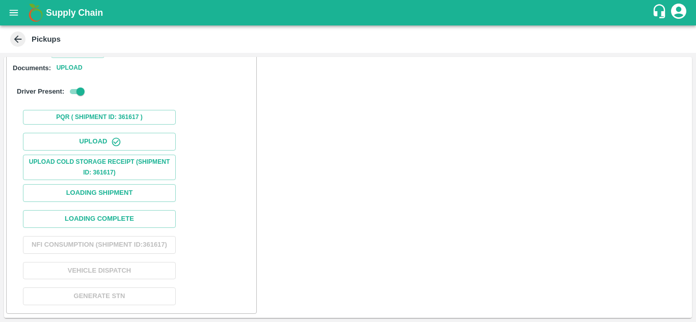
scroll to position [157, 0]
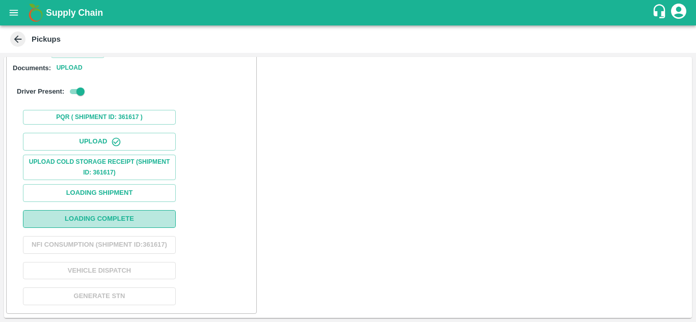
click at [102, 210] on button "Loading Complete" at bounding box center [99, 219] width 153 height 18
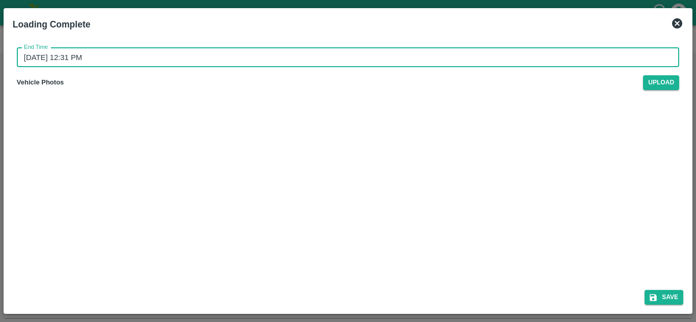
click at [137, 60] on input "11/09/2025 12:31 PM" at bounding box center [344, 57] width 655 height 19
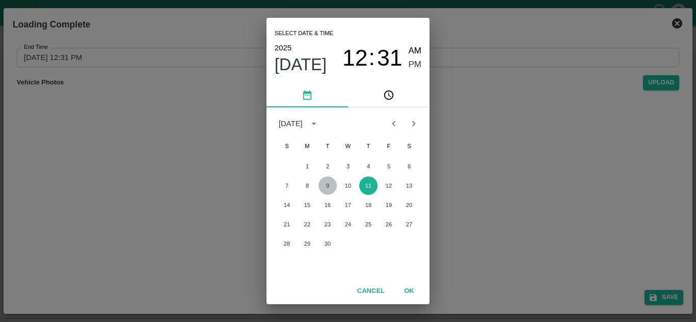
click at [325, 178] on button "9" at bounding box center [327, 186] width 18 height 18
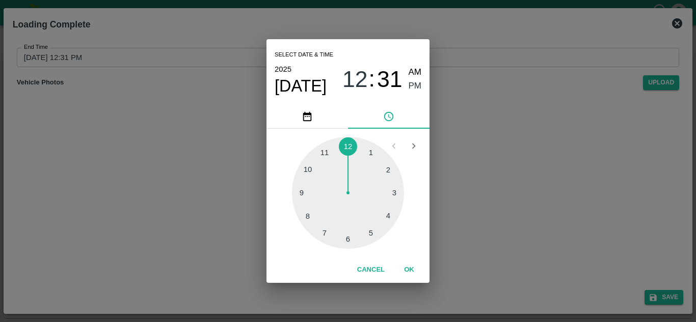
click at [374, 237] on div at bounding box center [348, 193] width 112 height 112
click at [350, 150] on div at bounding box center [348, 193] width 112 height 112
click at [348, 141] on div at bounding box center [348, 193] width 112 height 112
click at [412, 72] on span "AM" at bounding box center [415, 73] width 13 height 14
click at [416, 88] on span "PM" at bounding box center [415, 86] width 13 height 14
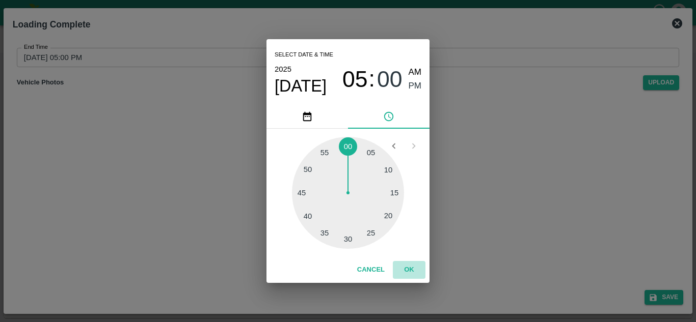
click at [406, 269] on button "OK" at bounding box center [409, 270] width 33 height 18
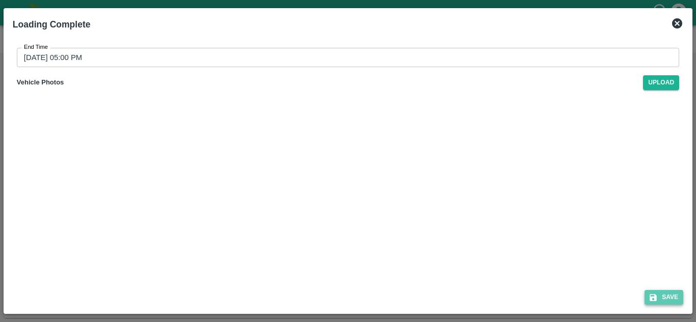
click at [670, 297] on button "Save" at bounding box center [663, 297] width 39 height 15
type input "11/09/2025 12:31 PM"
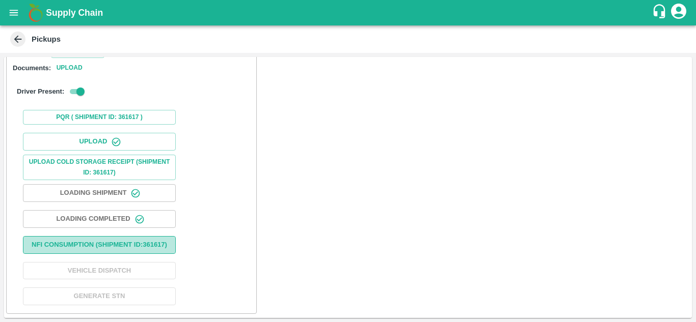
click at [73, 236] on button "Nfi Consumption (SHIPMENT ID: 361617 )" at bounding box center [99, 245] width 153 height 18
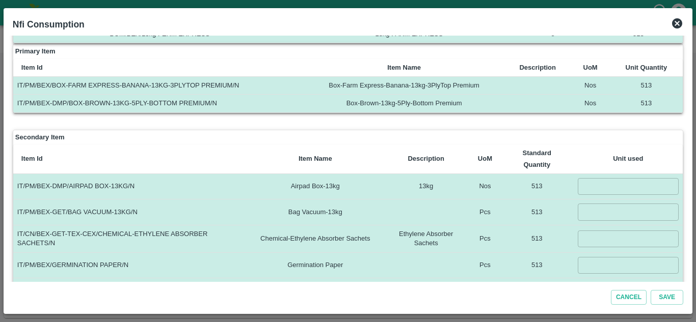
scroll to position [0, 0]
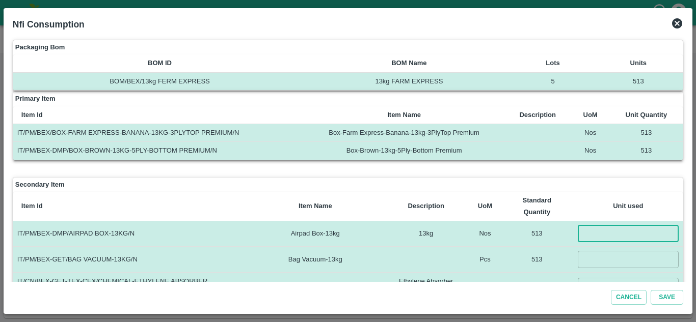
click at [592, 236] on input "number" at bounding box center [628, 234] width 101 height 17
type input "513"
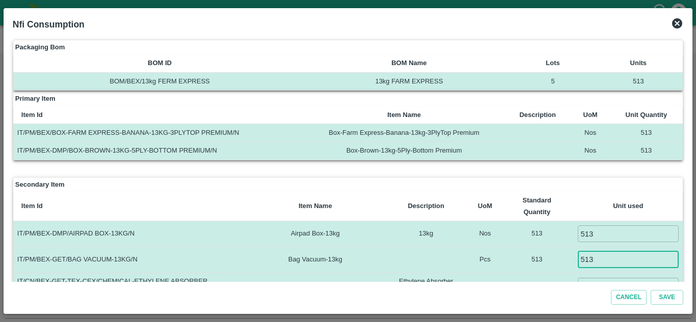
type input "513"
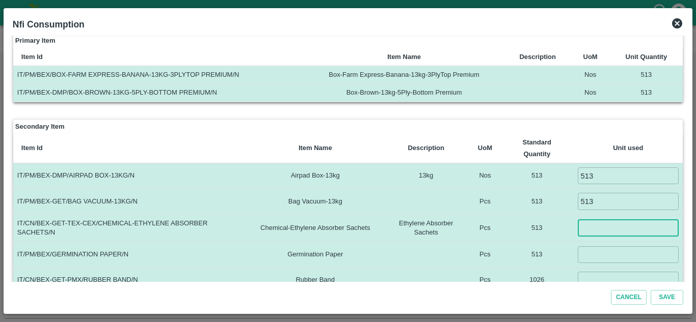
scroll to position [59, 0]
type input "513"
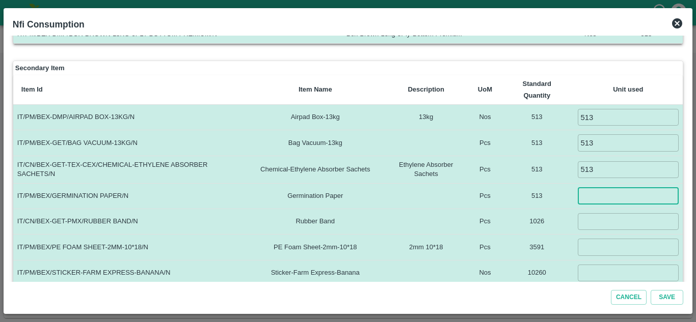
scroll to position [119, 0]
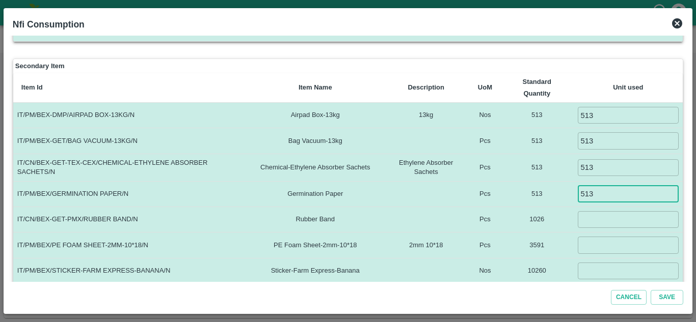
type input "513"
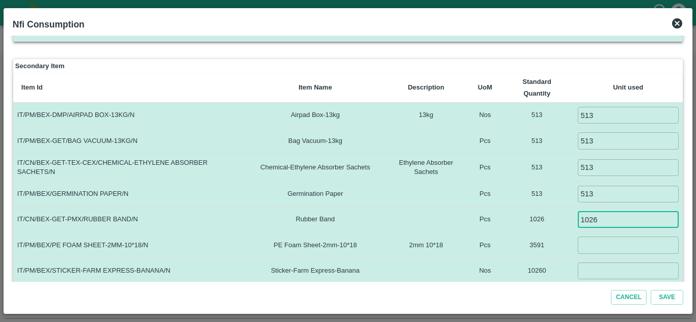
type input "1026"
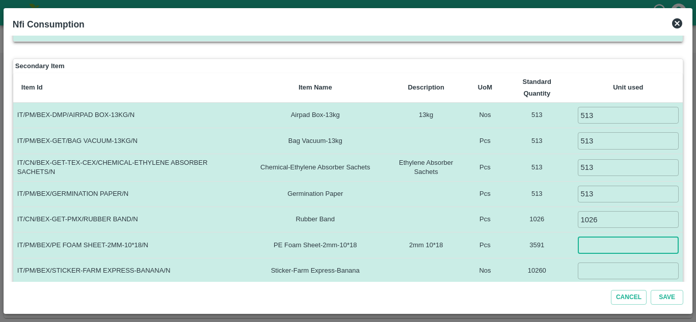
click at [600, 250] on input "number" at bounding box center [628, 245] width 101 height 17
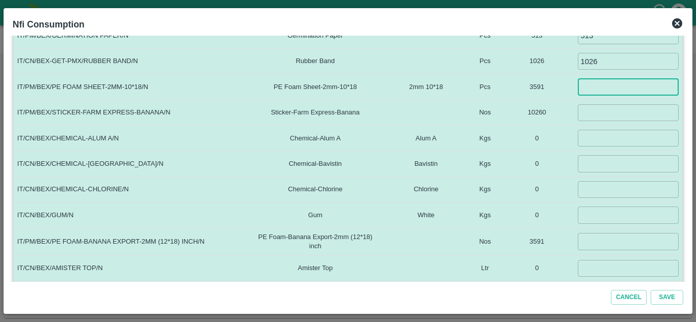
scroll to position [307, 0]
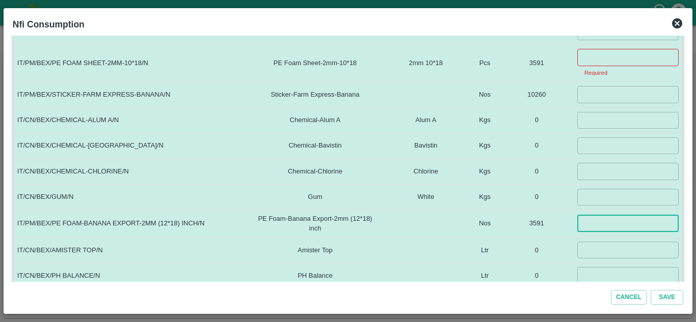
click at [605, 212] on td "​" at bounding box center [628, 224] width 110 height 28
type input "0"
click at [553, 178] on td "0" at bounding box center [536, 171] width 73 height 25
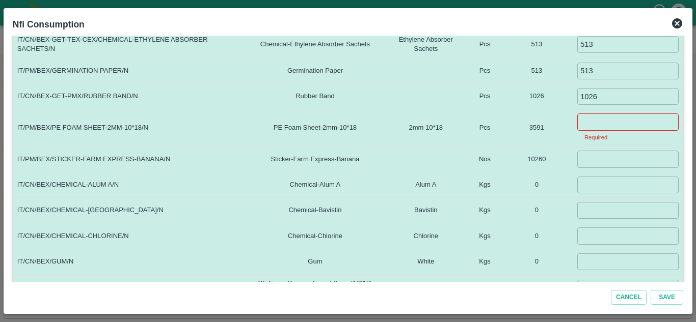
scroll to position [241, 0]
click at [593, 124] on input "number" at bounding box center [627, 122] width 101 height 17
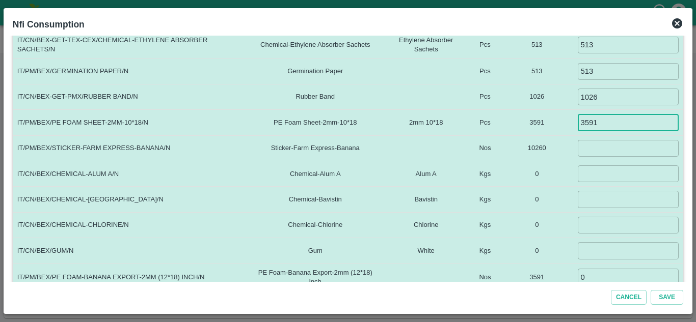
type input "3591"
click at [587, 156] on input "number" at bounding box center [628, 148] width 101 height 17
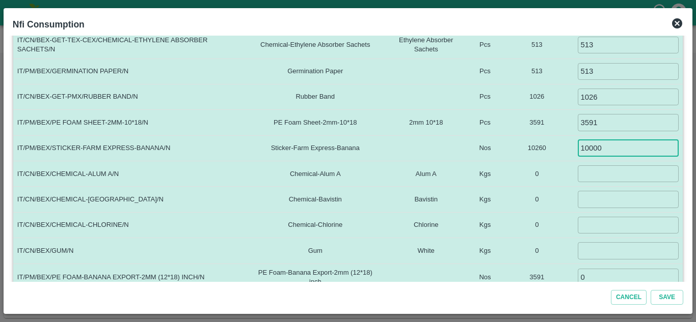
type input "10000"
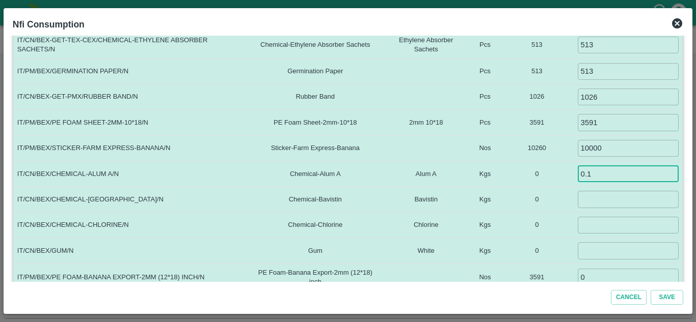
type input "0.1"
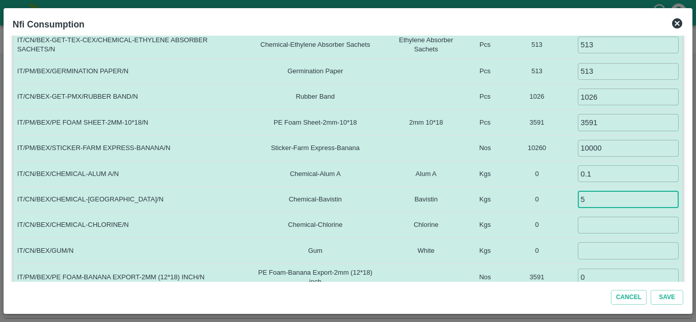
type input "5"
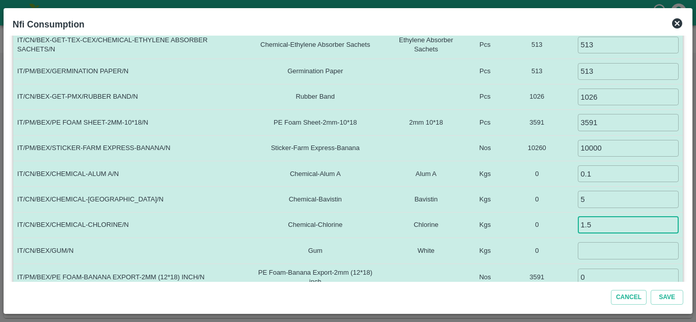
type input "1.5"
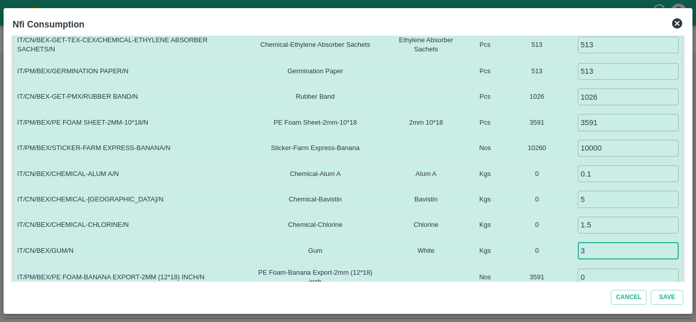
type input "3"
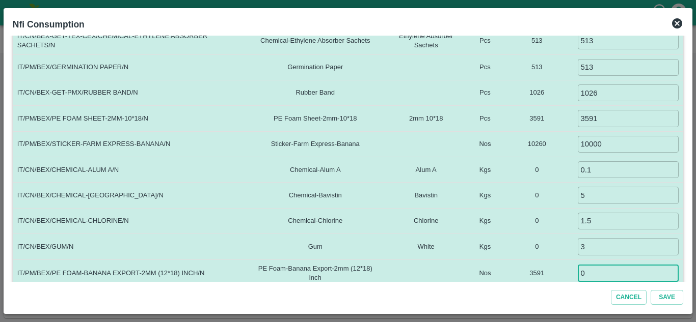
scroll to position [307, 0]
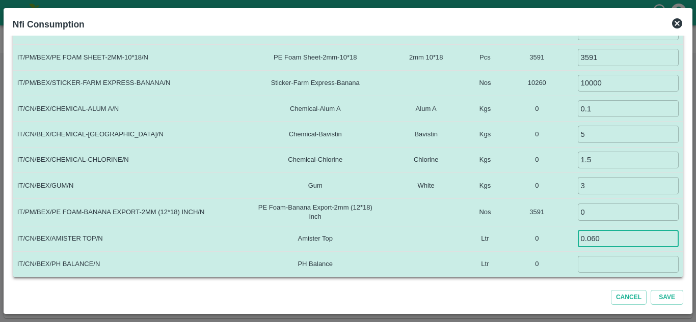
type input "0.060"
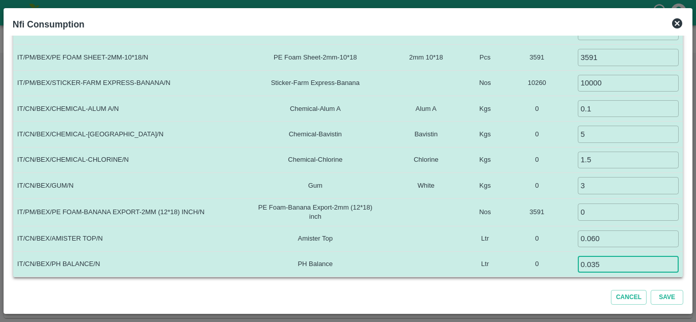
type input "0.035"
click at [554, 239] on td "0" at bounding box center [536, 238] width 73 height 25
click at [667, 296] on button "Save" at bounding box center [667, 297] width 33 height 15
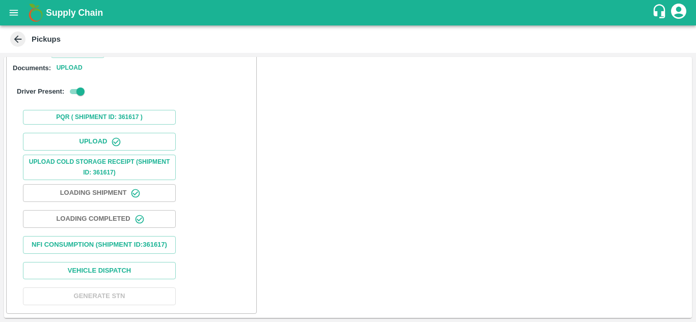
scroll to position [0, 0]
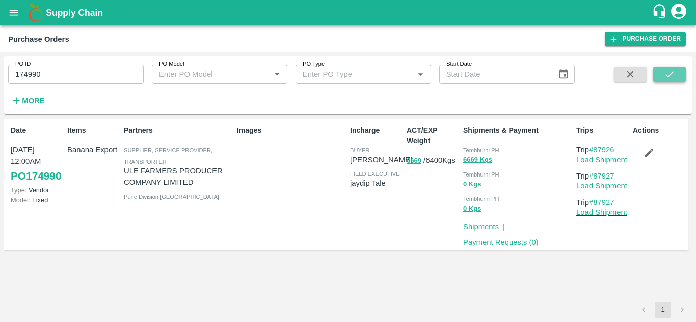
click at [667, 70] on icon "submit" at bounding box center [669, 74] width 11 height 11
click at [609, 185] on link "Load Shipment" at bounding box center [601, 186] width 51 height 8
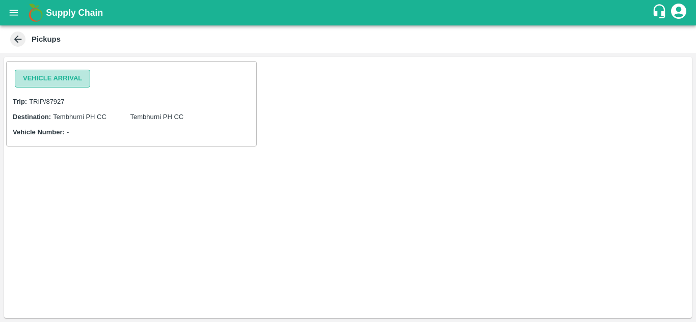
click at [68, 75] on button "Vehicle Arrival" at bounding box center [52, 79] width 75 height 18
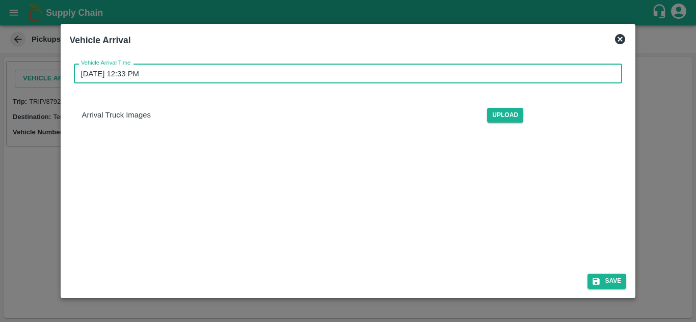
click at [170, 73] on input "11/09/2025 12:33 PM" at bounding box center [345, 73] width 542 height 19
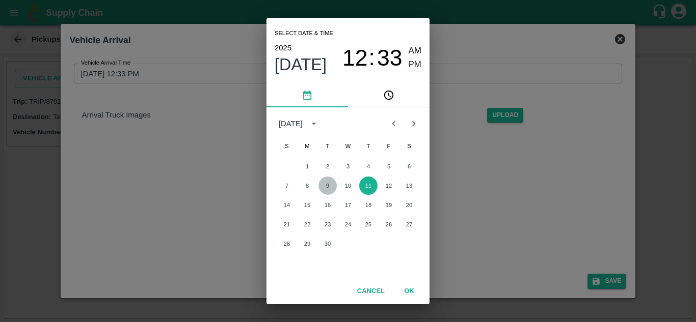
click at [323, 186] on button "9" at bounding box center [327, 186] width 18 height 18
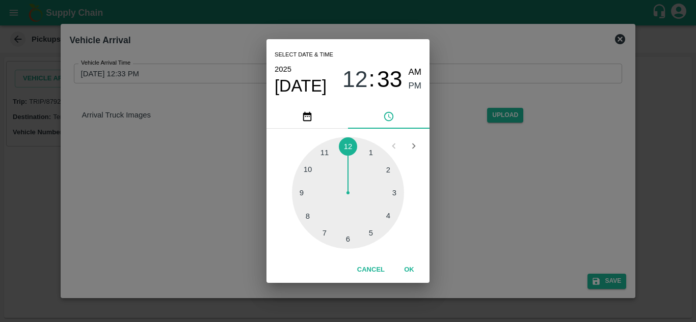
click at [307, 169] on div at bounding box center [348, 193] width 112 height 112
click at [346, 147] on div at bounding box center [348, 193] width 112 height 112
click at [414, 70] on span "AM" at bounding box center [415, 73] width 13 height 14
type input "09/09/2025 10:00 AM"
click at [409, 272] on button "OK" at bounding box center [409, 270] width 33 height 18
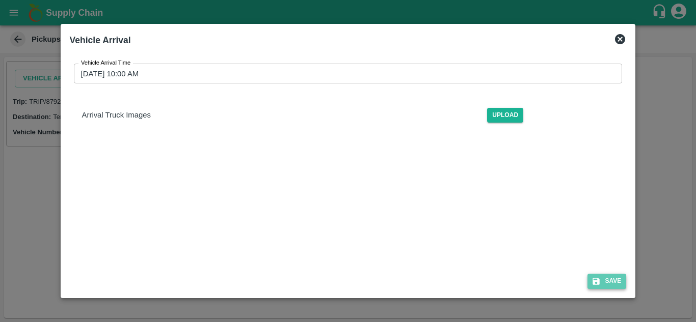
click at [609, 280] on button "Save" at bounding box center [606, 281] width 39 height 15
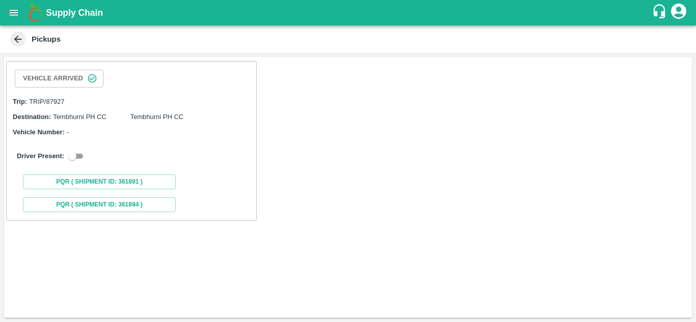
click at [453, 177] on div "Vehicle Arrived Trip: TRIP/87927 Destination: Tembhurni PH CC Tembhurni PH CC V…" at bounding box center [348, 187] width 688 height 261
click at [79, 157] on input "checkbox" at bounding box center [72, 156] width 37 height 12
checkbox input "true"
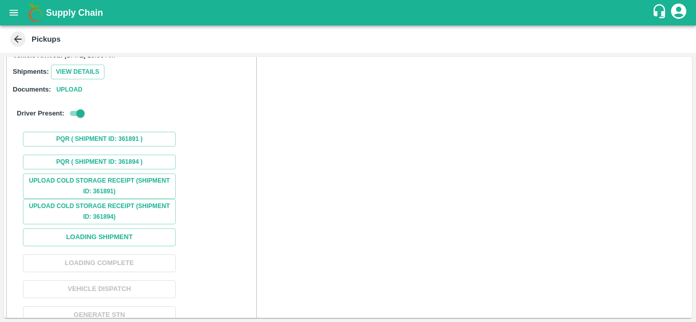
scroll to position [112, 0]
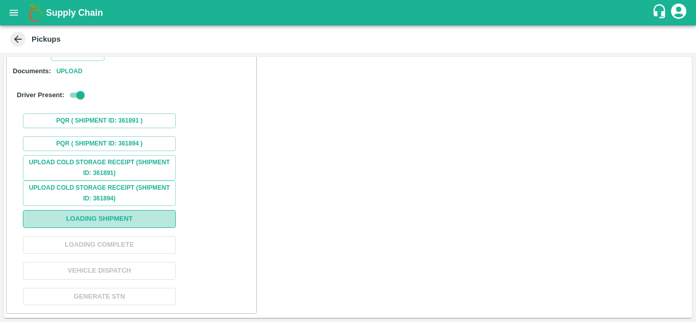
click at [109, 217] on button "Loading Shipment" at bounding box center [99, 219] width 153 height 18
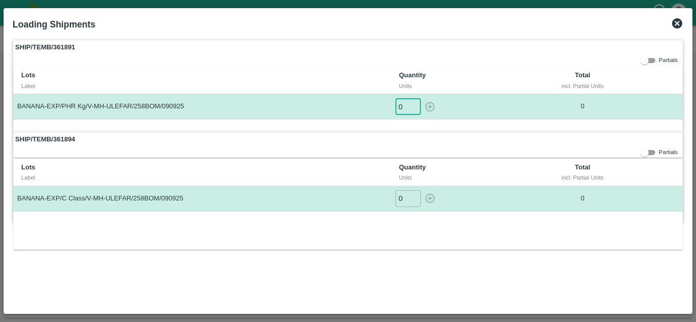
click at [405, 106] on input "0" at bounding box center [407, 106] width 25 height 17
type input "1"
click at [422, 98] on button "button" at bounding box center [430, 106] width 16 height 17
type input "0"
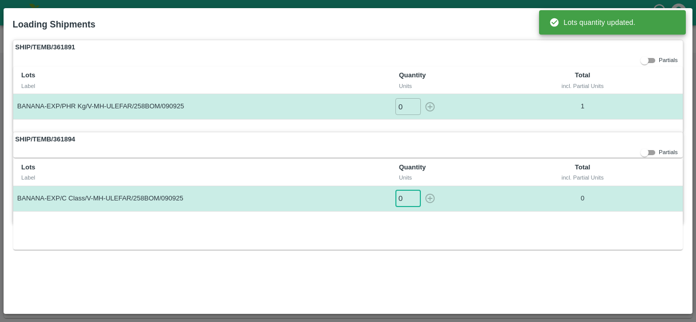
click at [405, 200] on input "0" at bounding box center [407, 199] width 25 height 17
type input "1"
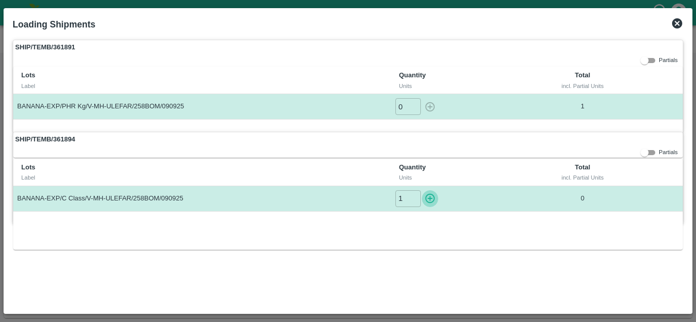
click at [422, 191] on button "button" at bounding box center [430, 199] width 16 height 17
type input "0"
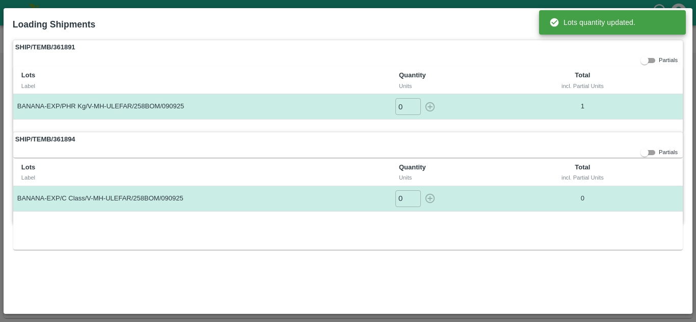
click at [428, 200] on div "0 ​" at bounding box center [457, 199] width 125 height 17
click at [385, 265] on div "SHIP/TEMB/361891 Partials Lots Label Quantity Units Total incl. Partial Units B…" at bounding box center [348, 173] width 679 height 274
click at [606, 280] on div "SHIP/TEMB/361891 Partials Lots Label Quantity Units Total incl. Partial Units B…" at bounding box center [348, 173] width 679 height 274
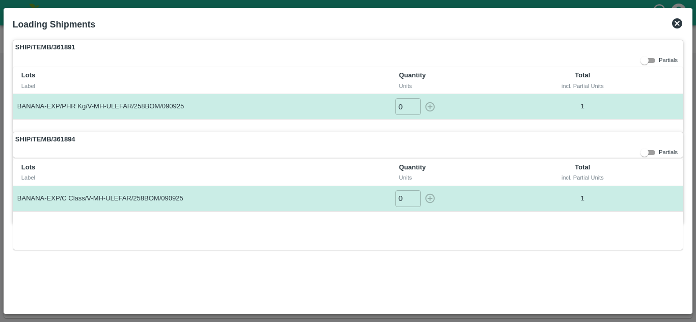
click at [674, 26] on icon at bounding box center [677, 23] width 10 height 10
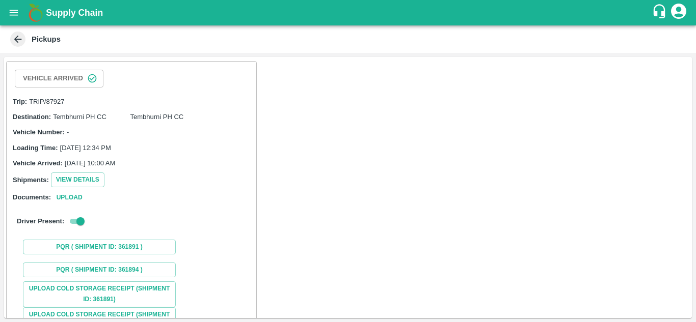
scroll to position [127, 0]
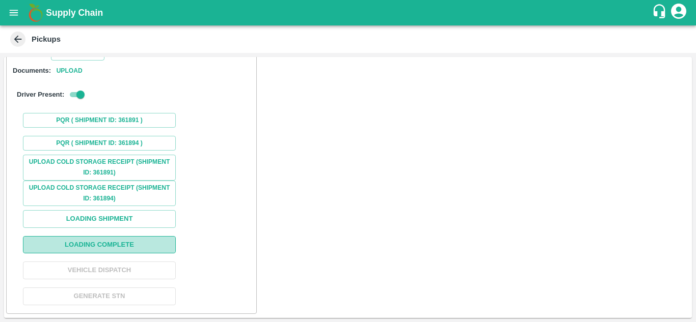
click at [125, 243] on button "Loading Complete" at bounding box center [99, 245] width 153 height 18
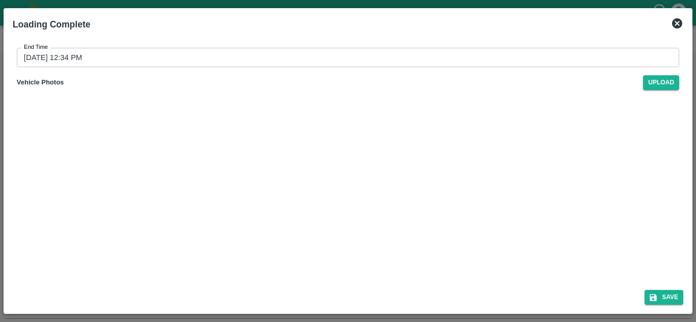
click at [91, 57] on input "11/09/2025 12:34 PM" at bounding box center [344, 57] width 655 height 19
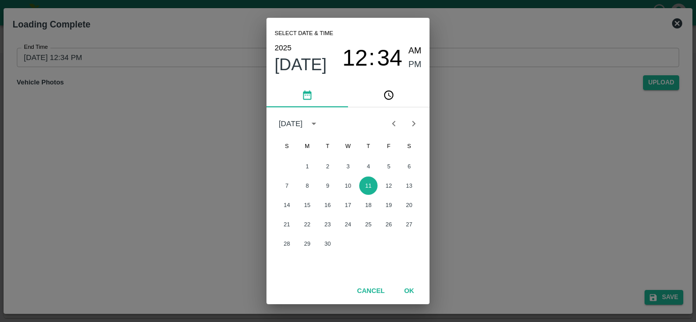
click at [392, 124] on icon "Previous month" at bounding box center [393, 123] width 11 height 11
click at [415, 122] on icon "Next month" at bounding box center [413, 123] width 11 height 11
click at [393, 123] on icon "Previous month" at bounding box center [393, 123] width 11 height 11
click at [413, 124] on icon "Next month" at bounding box center [413, 123] width 11 height 11
click at [329, 184] on button "9" at bounding box center [327, 186] width 18 height 18
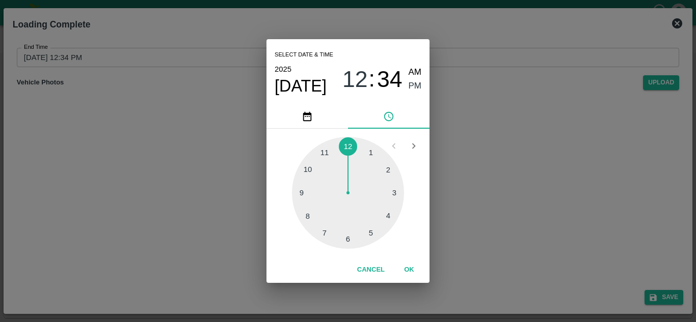
click at [370, 235] on div at bounding box center [348, 193] width 112 height 112
click at [346, 145] on div at bounding box center [348, 193] width 112 height 112
click at [416, 83] on span "PM" at bounding box center [415, 86] width 13 height 14
click at [409, 269] on button "OK" at bounding box center [409, 270] width 33 height 18
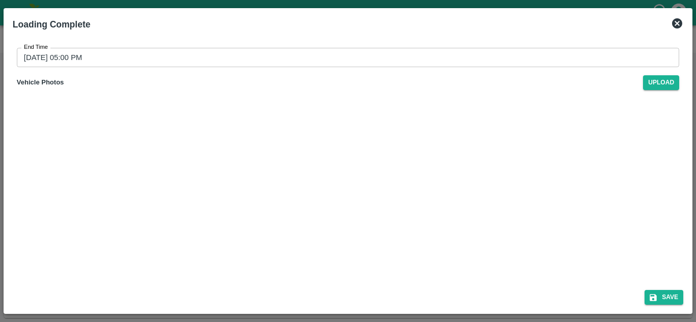
click at [481, 237] on div "End Time 09/09/2025 05:00 PM End Time Vehicle Photos Upload" at bounding box center [348, 159] width 679 height 247
click at [664, 296] on button "Save" at bounding box center [663, 297] width 39 height 15
type input "11/09/2025 12:35 PM"
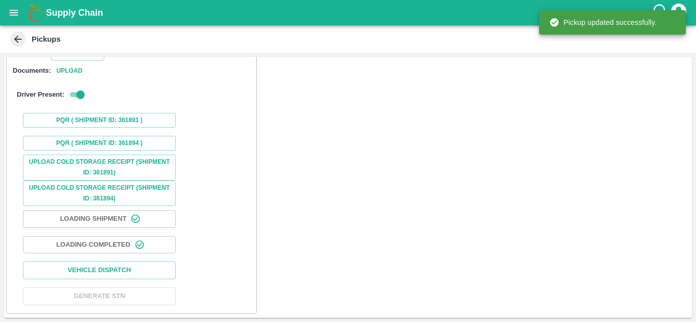
scroll to position [0, 0]
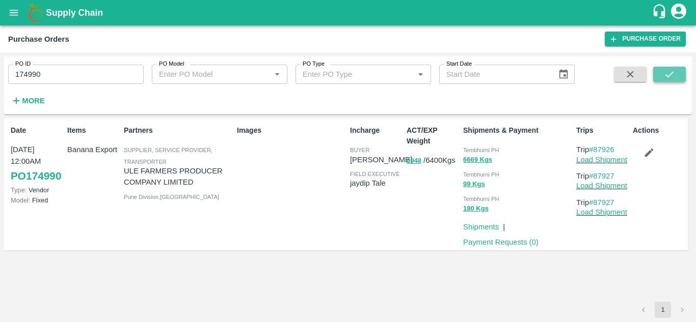
click at [680, 72] on button "submit" at bounding box center [669, 74] width 33 height 15
click at [618, 161] on link "Load Shipment" at bounding box center [601, 160] width 51 height 8
click at [606, 183] on link "Load Shipment" at bounding box center [601, 186] width 51 height 8
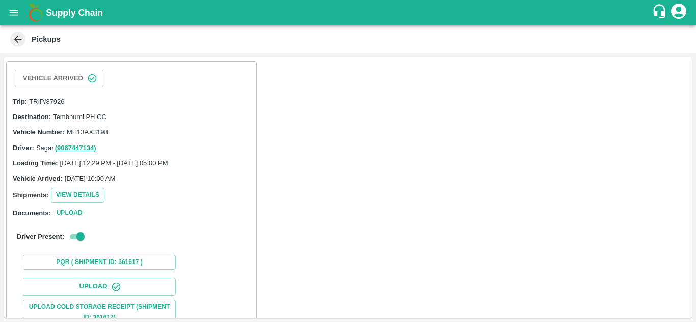
scroll to position [157, 0]
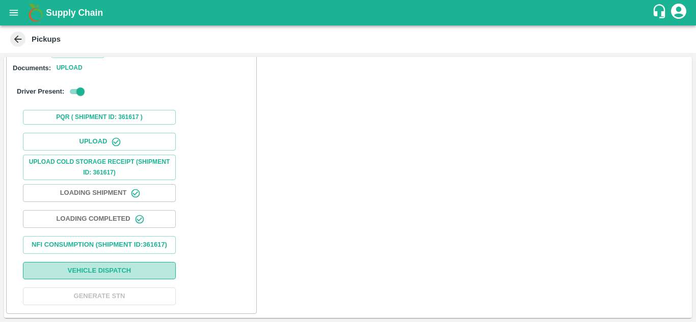
click at [101, 268] on button "Vehicle Dispatch" at bounding box center [99, 271] width 153 height 18
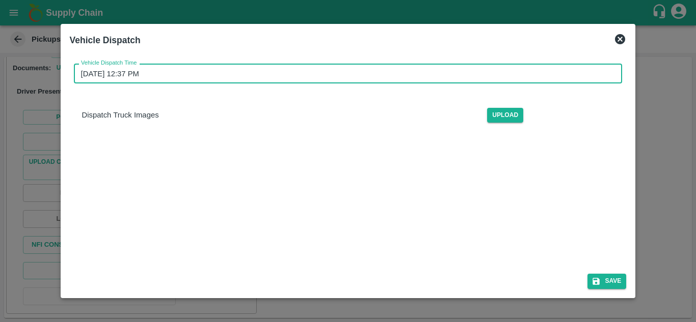
click at [158, 77] on input "[DATE] 12:37 PM" at bounding box center [345, 73] width 542 height 19
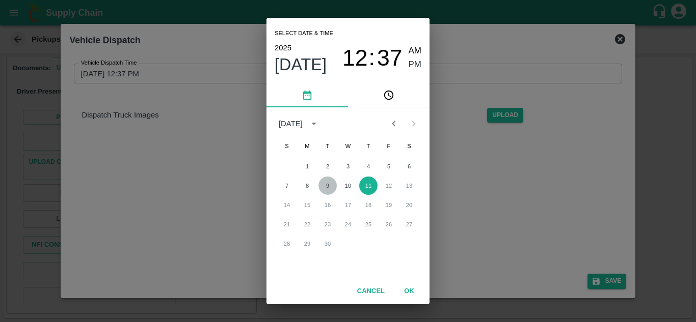
click at [326, 185] on button "9" at bounding box center [327, 186] width 18 height 18
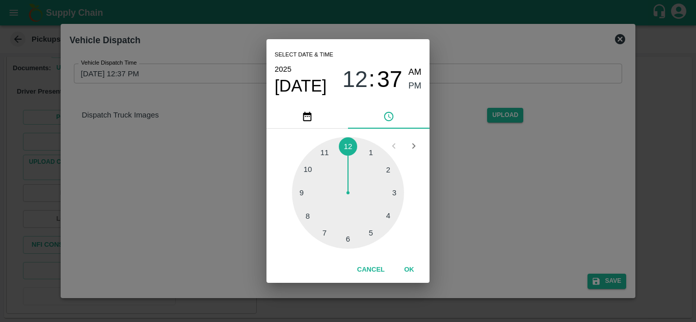
click at [372, 235] on div at bounding box center [348, 193] width 112 height 112
click at [347, 140] on div at bounding box center [348, 193] width 112 height 112
click at [388, 168] on div at bounding box center [348, 193] width 112 height 112
type input "[DATE] 05:10 PM"
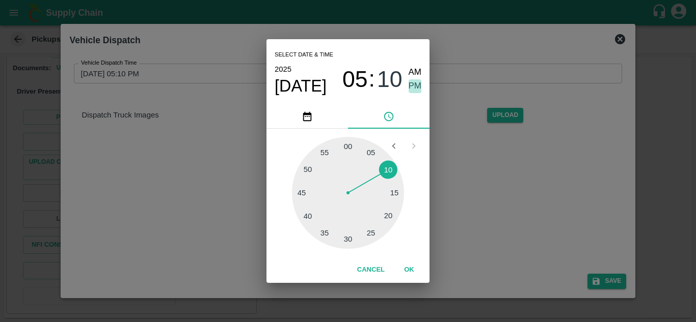
click at [418, 85] on span "PM" at bounding box center [415, 86] width 13 height 14
click at [409, 269] on button "OK" at bounding box center [409, 270] width 33 height 18
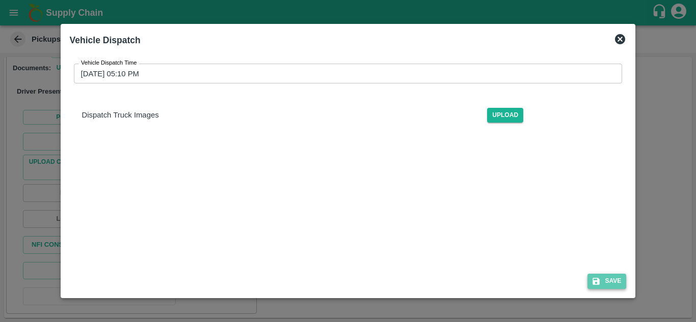
click at [612, 280] on button "Save" at bounding box center [606, 281] width 39 height 15
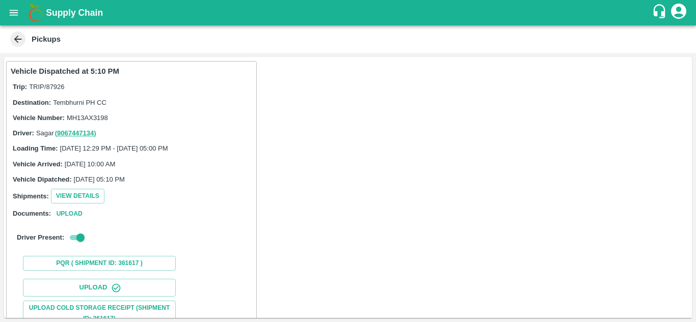
scroll to position [158, 0]
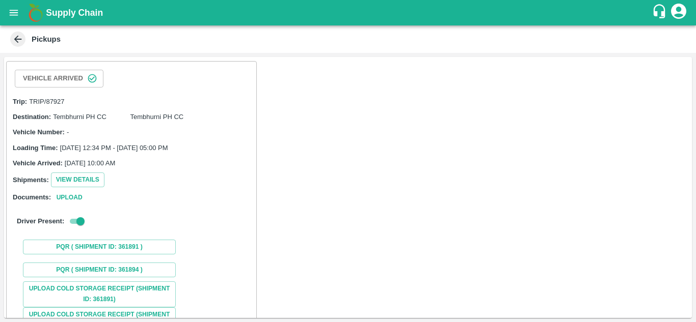
scroll to position [127, 0]
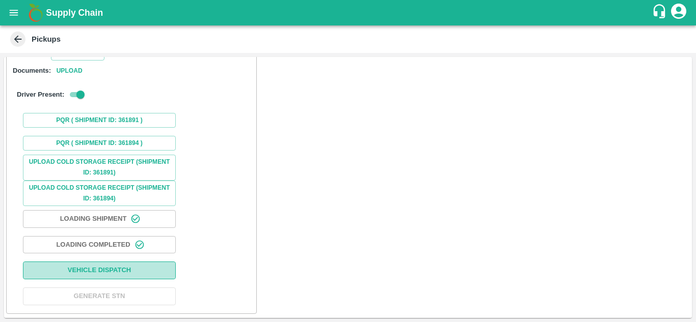
click at [145, 270] on button "Vehicle Dispatch" at bounding box center [99, 271] width 153 height 18
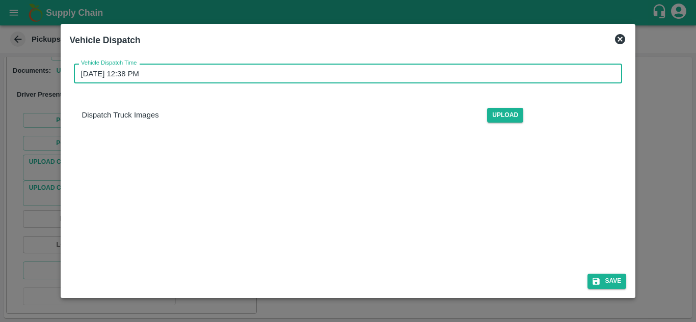
click at [208, 67] on input "[DATE] 12:38 PM" at bounding box center [345, 73] width 542 height 19
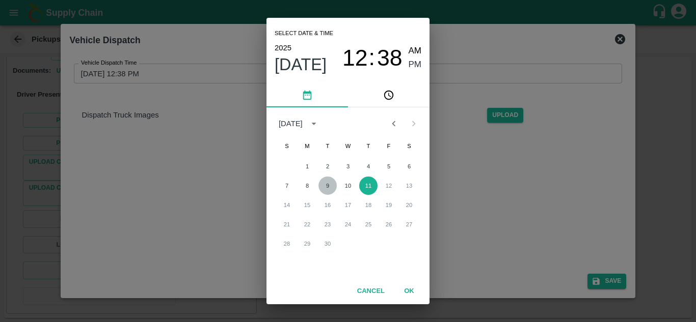
click at [328, 186] on button "9" at bounding box center [327, 186] width 18 height 18
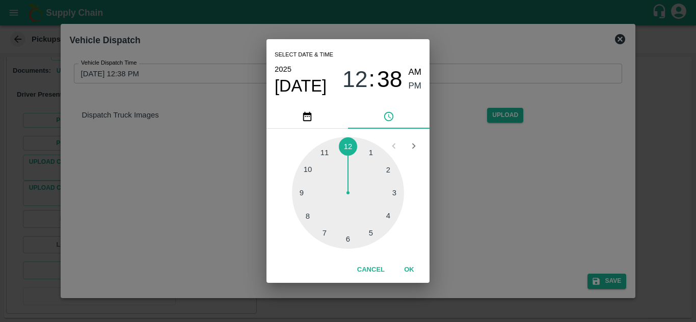
click at [371, 236] on div at bounding box center [348, 193] width 112 height 112
click at [387, 167] on div at bounding box center [348, 193] width 112 height 112
click at [391, 171] on div at bounding box center [348, 193] width 112 height 112
type input "[DATE] 05:10 PM"
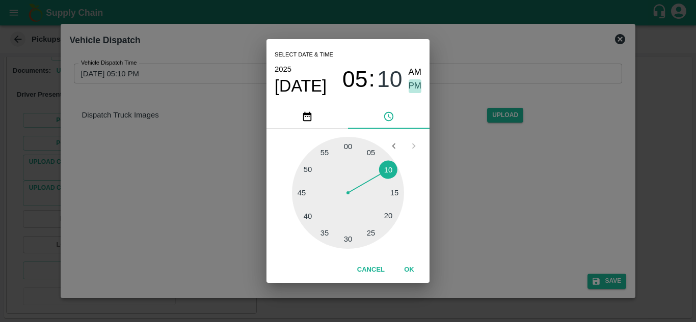
click at [416, 83] on span "PM" at bounding box center [415, 86] width 13 height 14
click at [413, 271] on button "OK" at bounding box center [409, 270] width 33 height 18
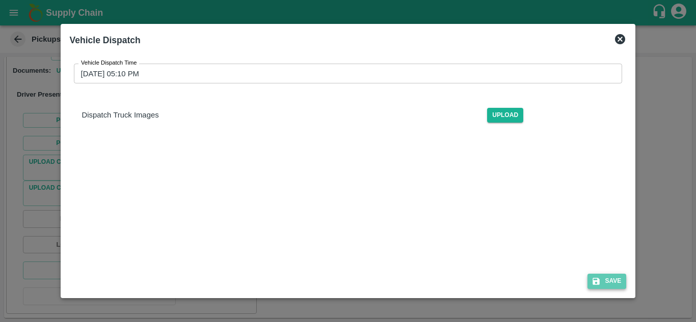
click at [612, 280] on button "Save" at bounding box center [606, 281] width 39 height 15
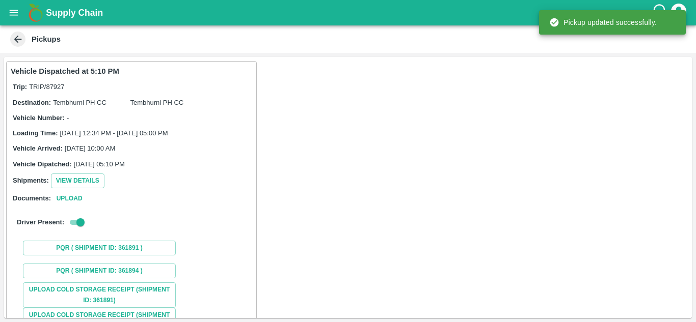
scroll to position [128, 0]
